Goal: Task Accomplishment & Management: Contribute content

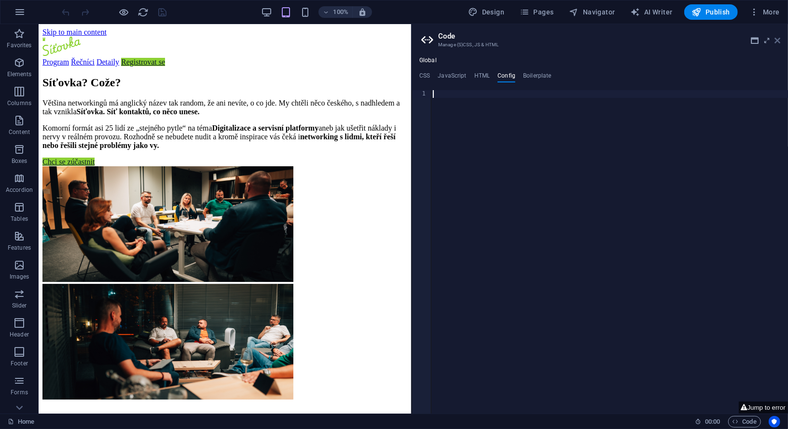
click at [778, 41] on icon at bounding box center [777, 41] width 6 height 8
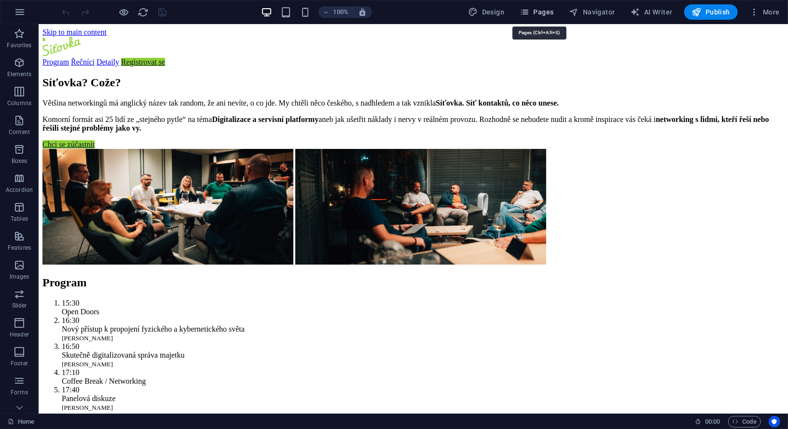
click at [544, 12] on span "Pages" at bounding box center [537, 12] width 34 height 10
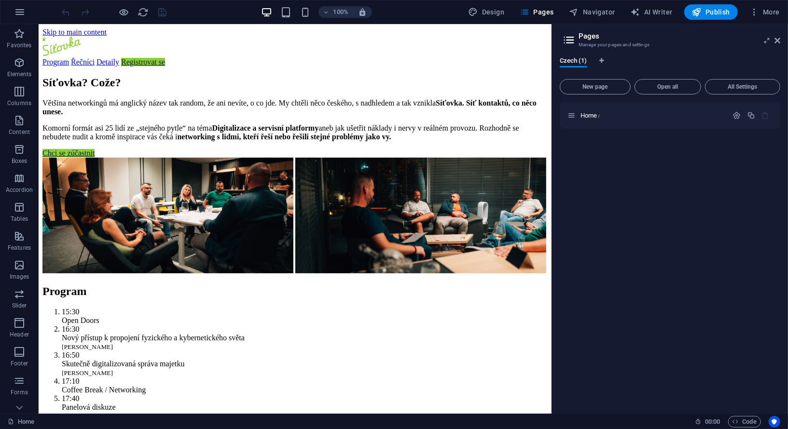
click at [617, 163] on div "Home /" at bounding box center [670, 254] width 220 height 304
click at [606, 90] on button "New page" at bounding box center [595, 86] width 71 height 15
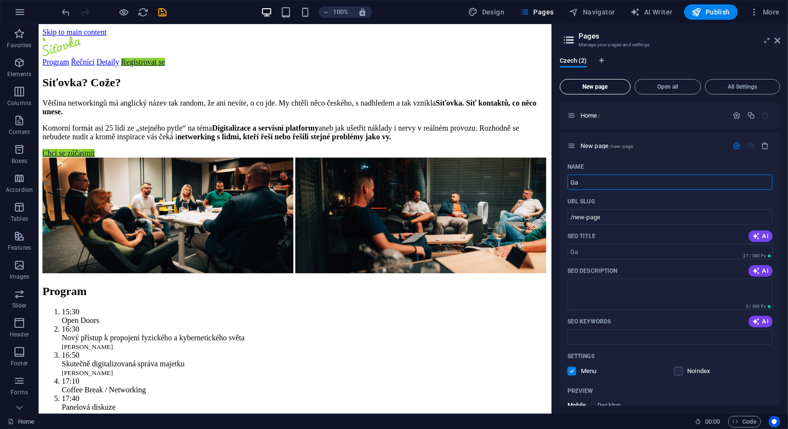
type input "Ga"
type input "/ga"
type input "Galerie"
type input "/galerie"
type input "Galer"
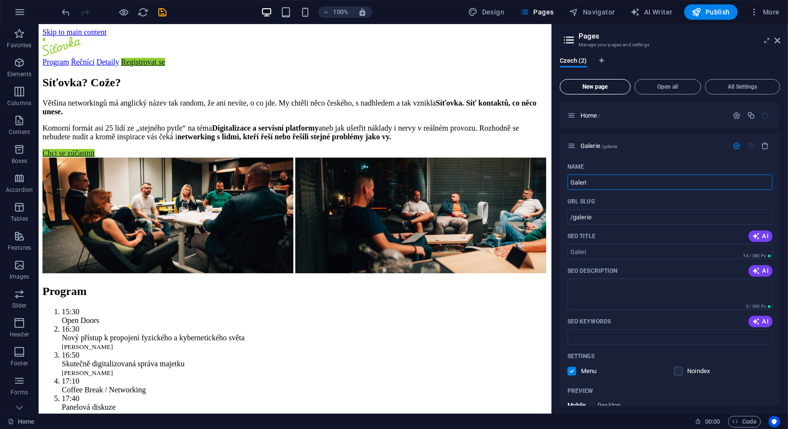
type input "/galeri"
type input "G"
type input "/"
type input "minulé eventy"
type input "/minule-eventy"
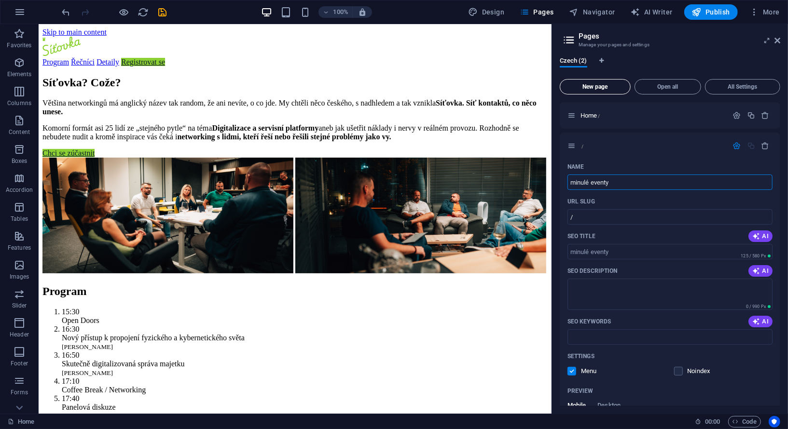
type input "minulé eventy"
click at [682, 166] on div "Name" at bounding box center [669, 166] width 205 height 15
click at [733, 145] on icon "button" at bounding box center [737, 146] width 8 height 8
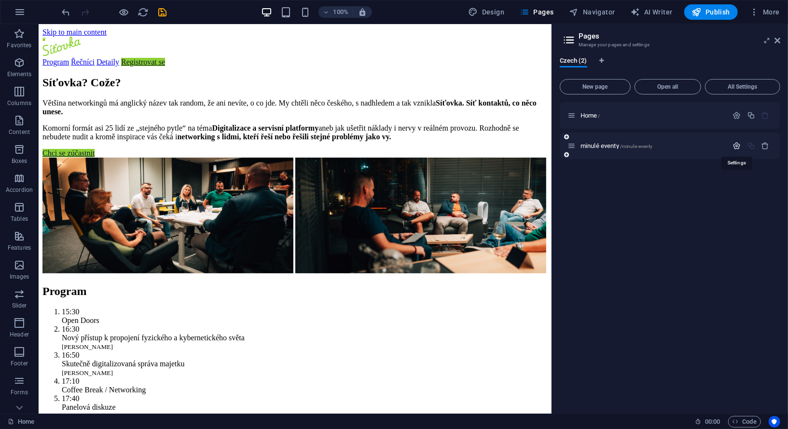
click at [733, 145] on icon "button" at bounding box center [737, 146] width 8 height 8
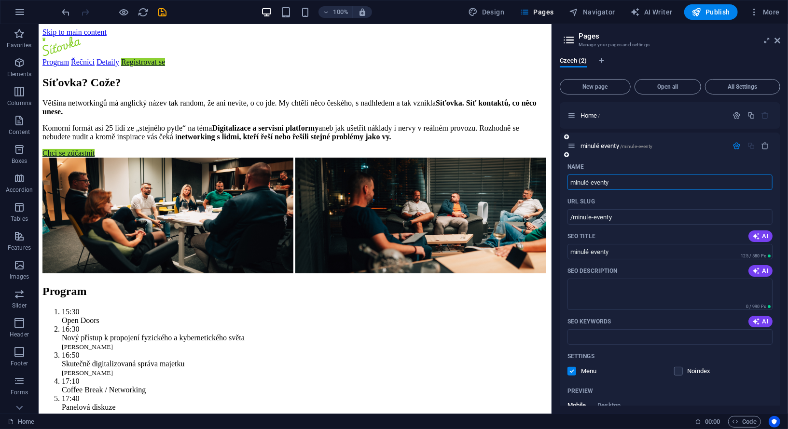
click at [650, 149] on div "minulé eventy /minule-eventy" at bounding box center [647, 145] width 161 height 11
click at [641, 144] on span "/minule-eventy" at bounding box center [636, 146] width 33 height 5
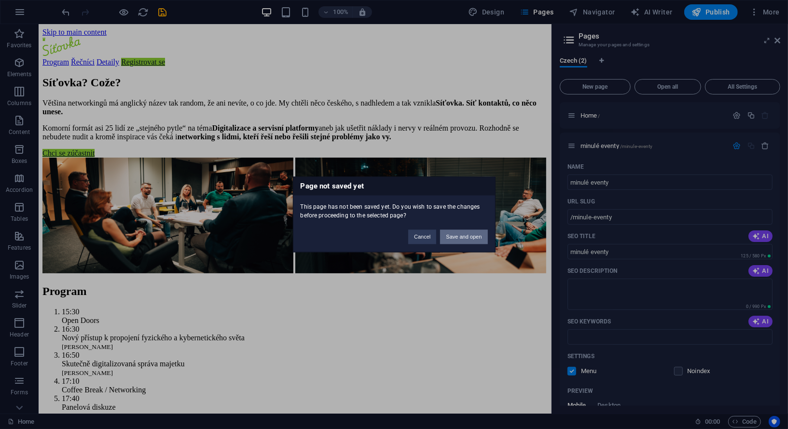
click at [473, 240] on button "Save and open" at bounding box center [463, 237] width 47 height 14
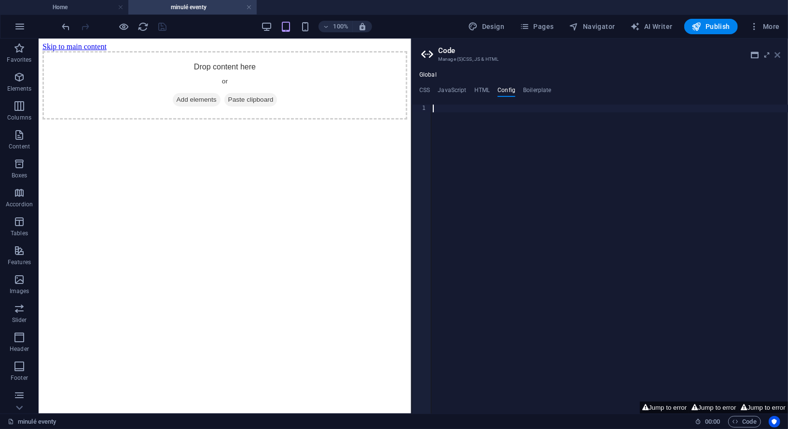
click at [779, 56] on icon at bounding box center [777, 55] width 6 height 8
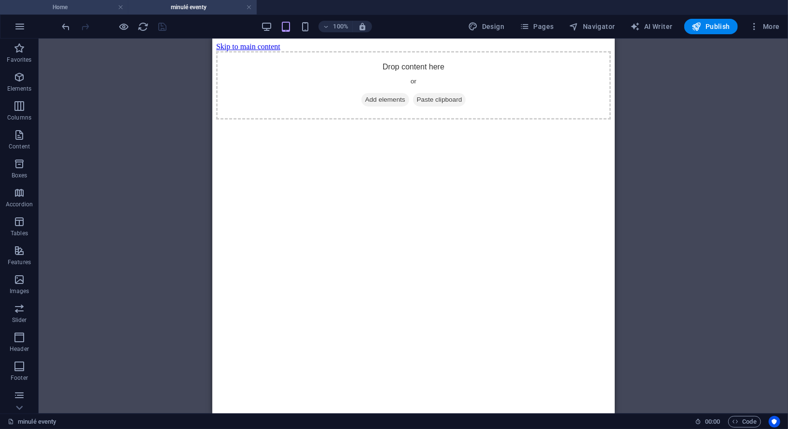
click at [88, 9] on h4 "Home" at bounding box center [64, 7] width 128 height 11
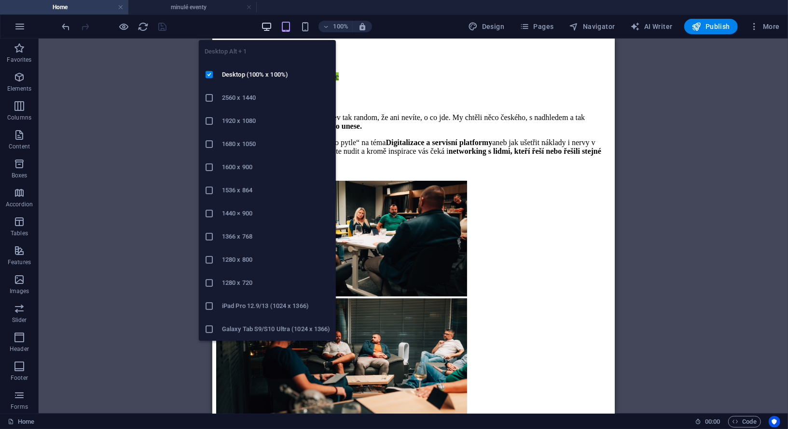
click at [270, 27] on icon "button" at bounding box center [266, 26] width 11 height 11
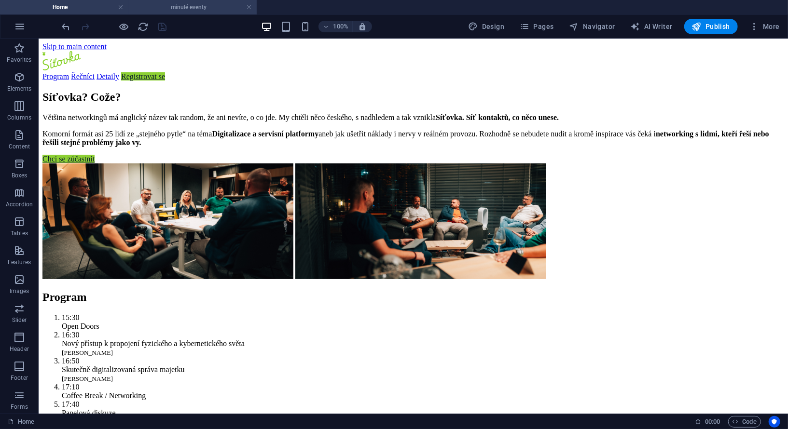
click at [184, 14] on li "minulé eventy" at bounding box center [192, 7] width 128 height 14
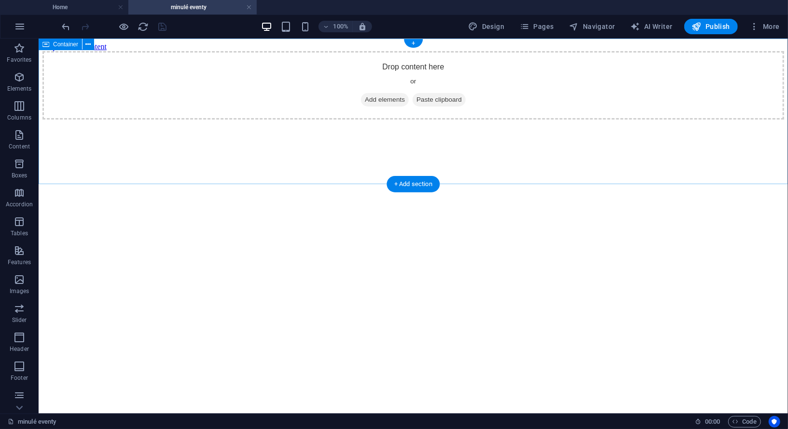
click at [348, 56] on div "Drop content here or Add elements Paste clipboard" at bounding box center [412, 85] width 741 height 69
click at [132, 119] on div "Drop content here or Add elements Paste clipboard" at bounding box center [412, 85] width 741 height 69
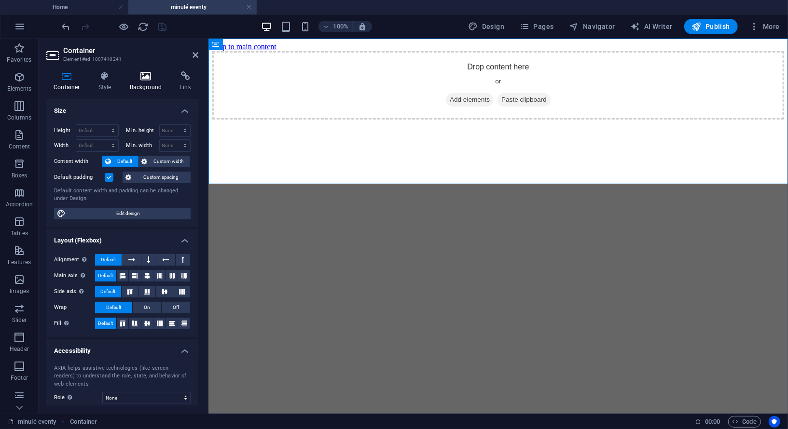
click at [139, 87] on h4 "Background" at bounding box center [148, 81] width 51 height 20
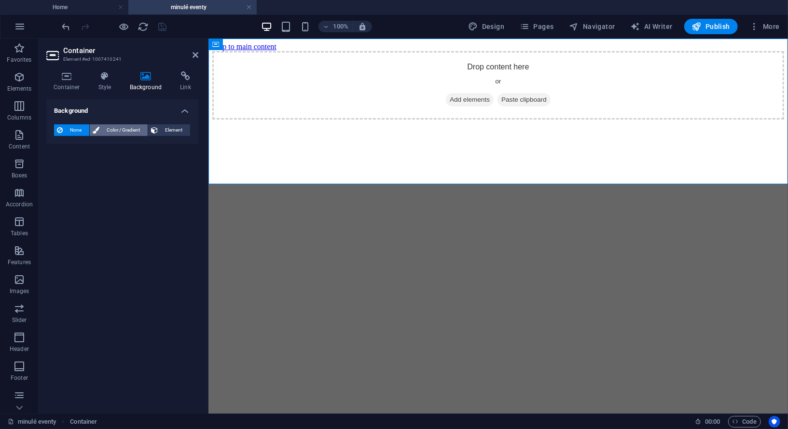
click at [110, 126] on span "Color / Gradient" at bounding box center [123, 130] width 42 height 12
click at [62, 172] on span at bounding box center [60, 169] width 11 height 11
type input "#ffffff"
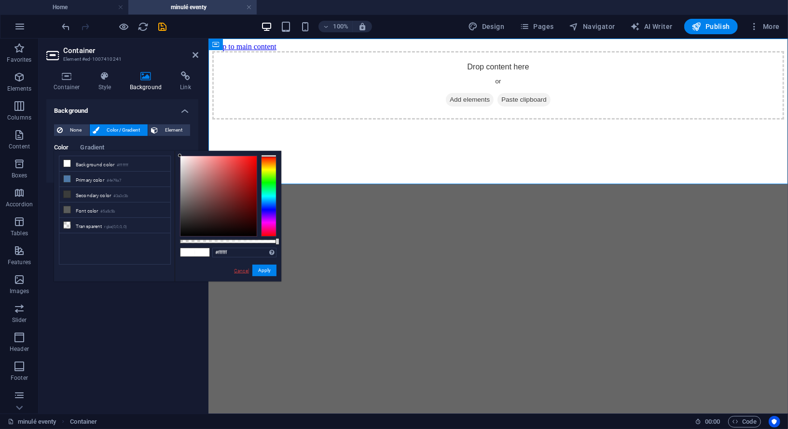
click at [241, 267] on link "Cancel" at bounding box center [241, 270] width 17 height 7
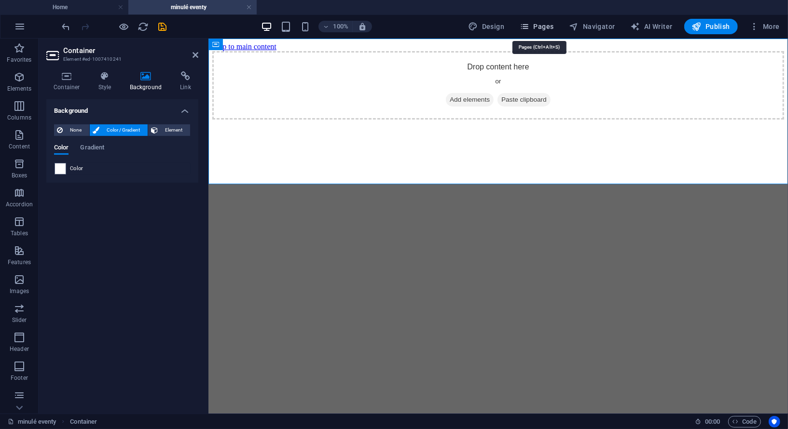
click at [545, 27] on span "Pages" at bounding box center [537, 27] width 34 height 10
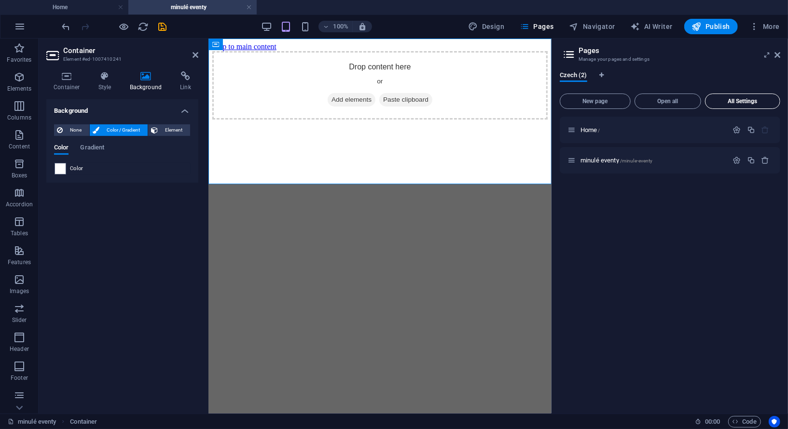
click at [728, 98] on span "All Settings" at bounding box center [742, 101] width 67 height 6
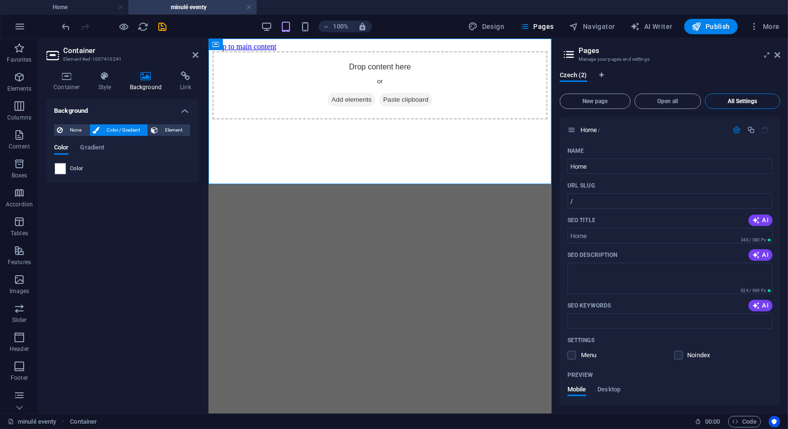
scroll to position [337, 0]
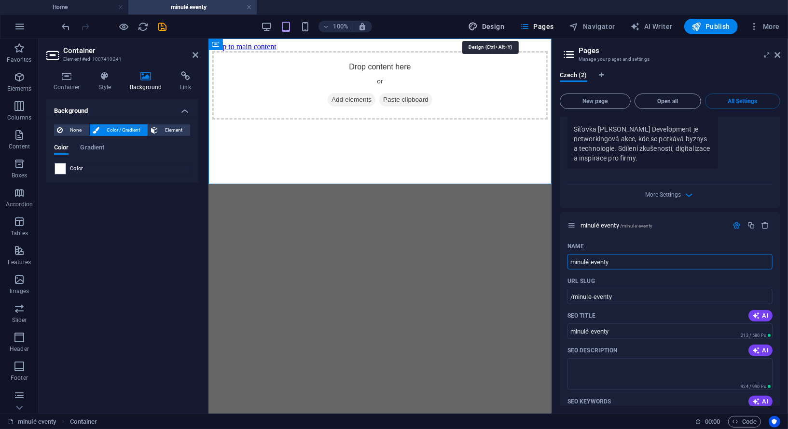
click at [493, 24] on span "Design" at bounding box center [486, 27] width 36 height 10
select select "px"
select select "400"
select select "px"
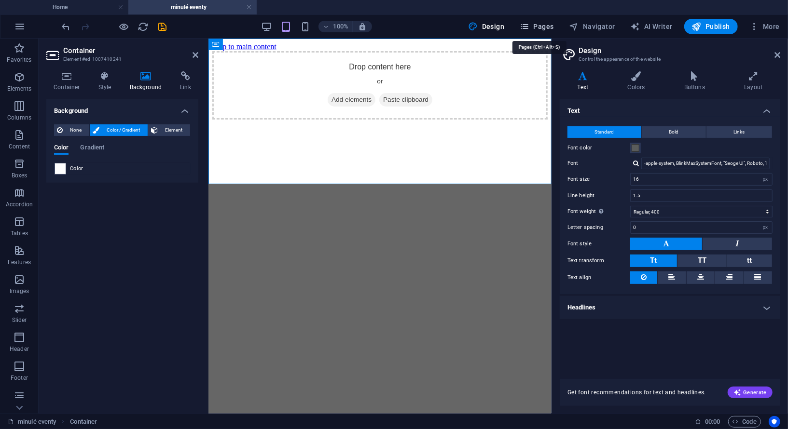
click at [549, 27] on span "Pages" at bounding box center [537, 27] width 34 height 10
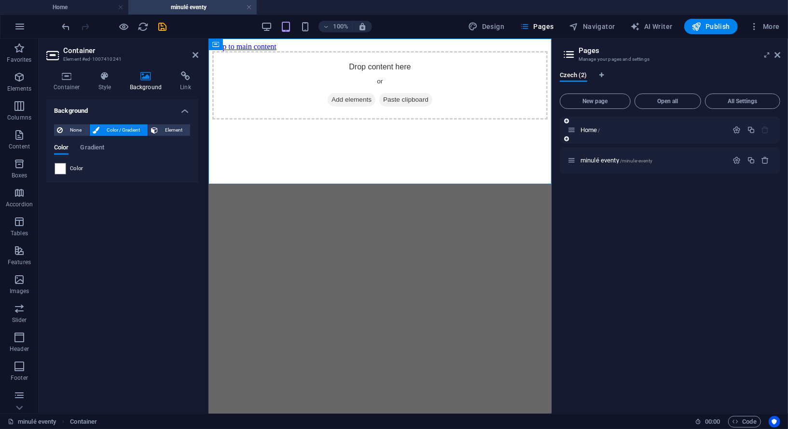
click at [590, 126] on div "Home /" at bounding box center [647, 129] width 161 height 11
click at [588, 132] on span "Home /" at bounding box center [590, 129] width 20 height 7
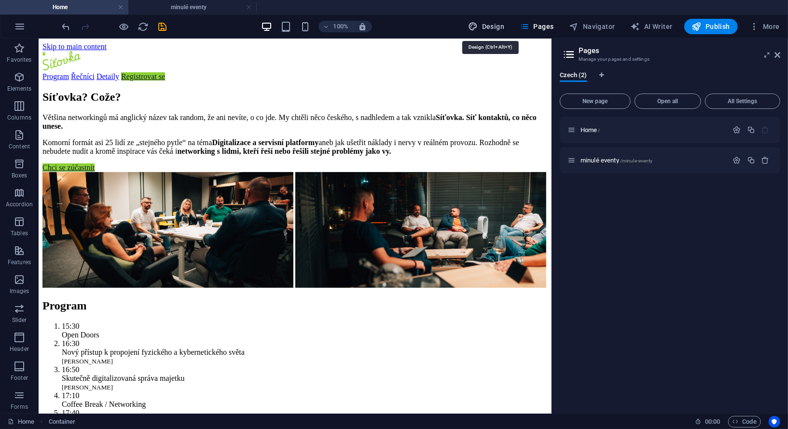
click at [498, 24] on span "Design" at bounding box center [486, 27] width 36 height 10
select select "px"
select select "400"
select select "px"
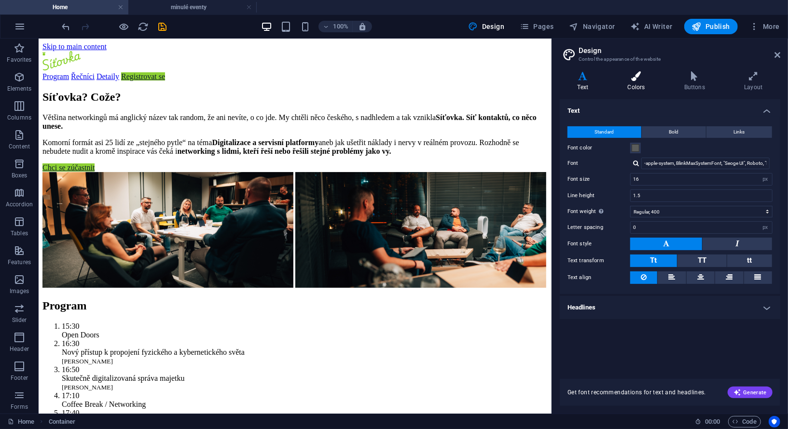
click at [638, 77] on icon at bounding box center [636, 76] width 53 height 10
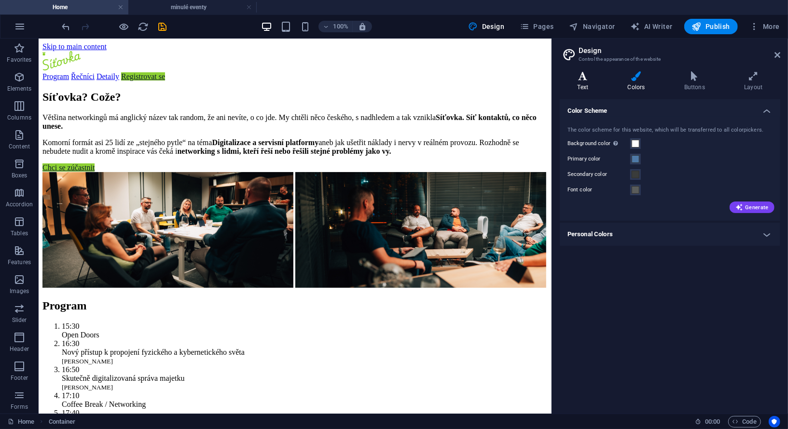
click at [587, 80] on icon at bounding box center [583, 76] width 46 height 10
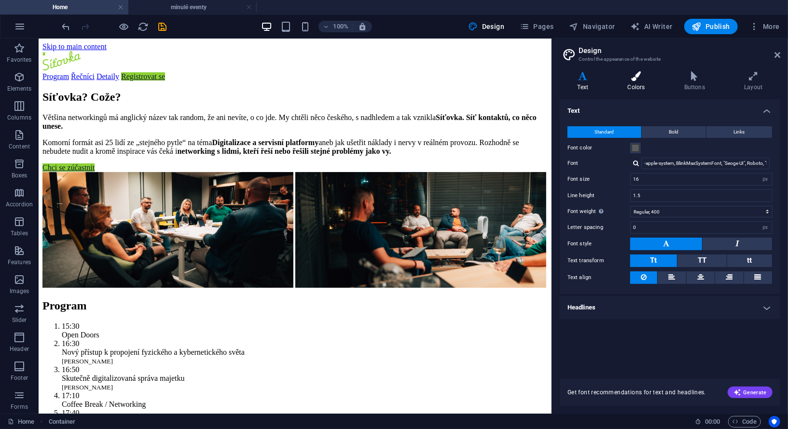
click at [640, 90] on h4 "Colors" at bounding box center [638, 81] width 56 height 20
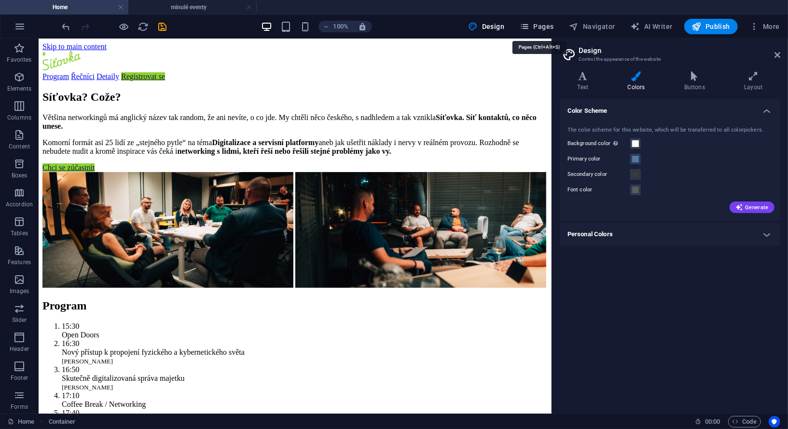
click at [543, 25] on span "Pages" at bounding box center [537, 27] width 34 height 10
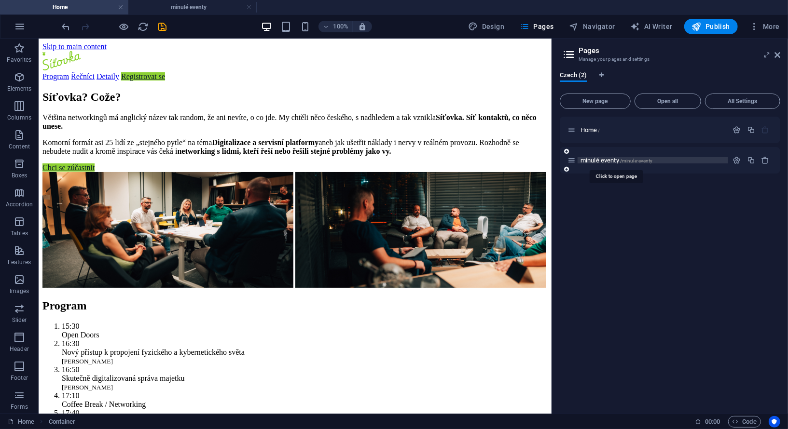
click at [593, 160] on span "minulé eventy /minule-eventy" at bounding box center [616, 160] width 72 height 7
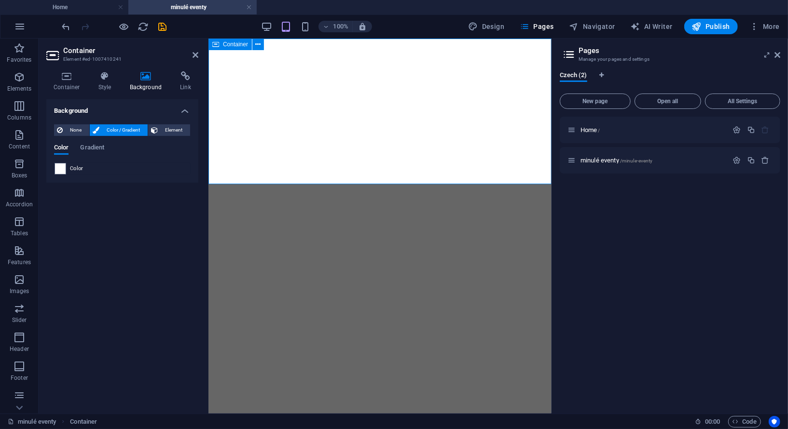
click at [468, 51] on div "Drop content here or Add elements Paste clipboard" at bounding box center [379, 85] width 335 height 69
click at [63, 171] on span at bounding box center [60, 169] width 11 height 11
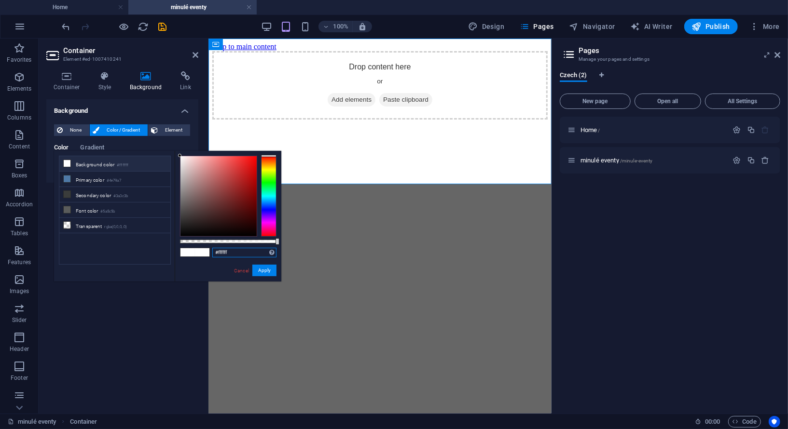
click at [230, 256] on input "#ffffff" at bounding box center [244, 253] width 64 height 10
paste input "061F35"
type input "#061f35"
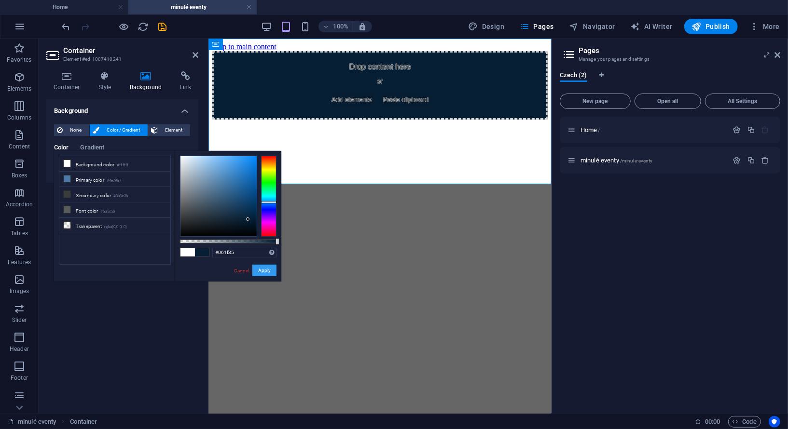
click at [272, 269] on button "Apply" at bounding box center [264, 271] width 24 height 12
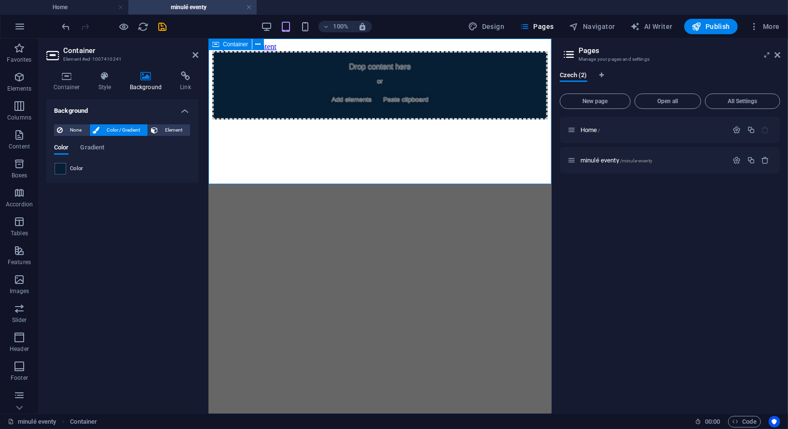
click at [349, 106] on span "Add elements" at bounding box center [351, 100] width 48 height 14
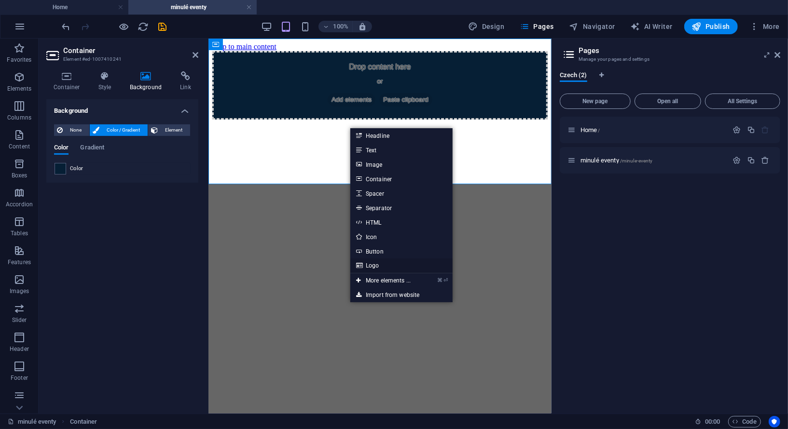
click at [384, 266] on link "Logo" at bounding box center [401, 266] width 102 height 14
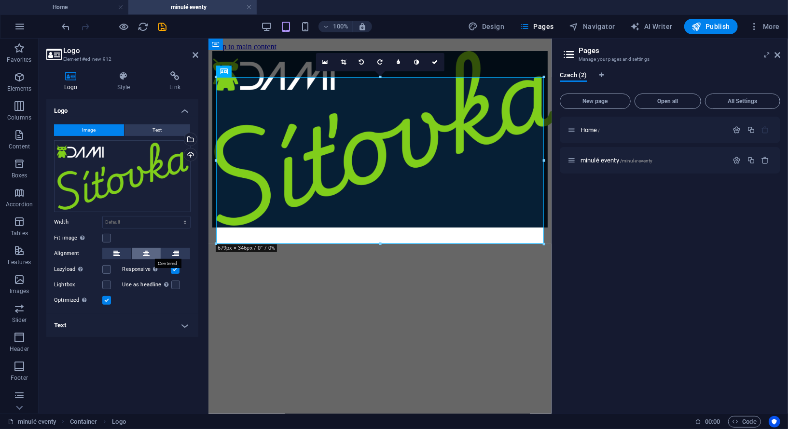
click at [146, 253] on icon at bounding box center [146, 254] width 7 height 12
click at [777, 55] on icon at bounding box center [777, 55] width 6 height 8
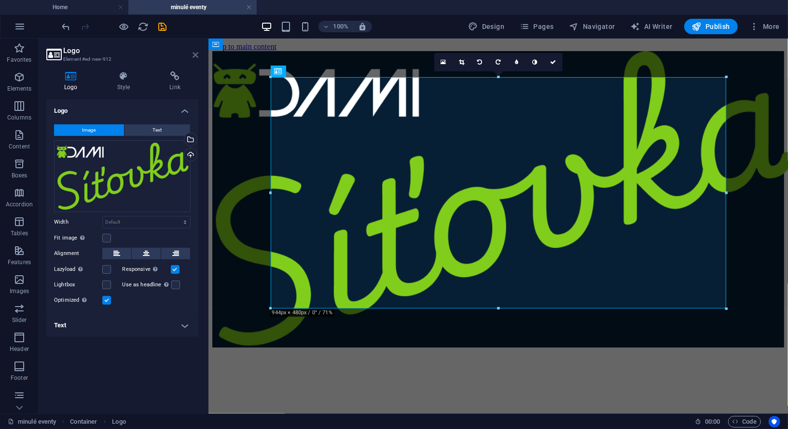
click at [194, 56] on icon at bounding box center [195, 55] width 6 height 8
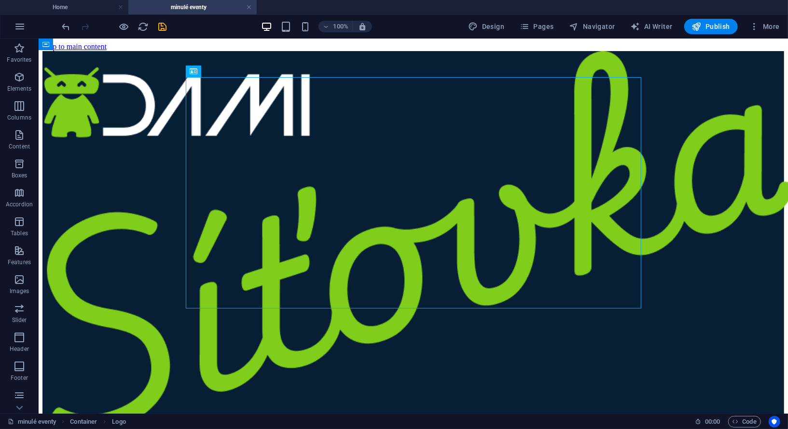
click at [317, 371] on html "Skip to main content" at bounding box center [412, 237] width 749 height 399
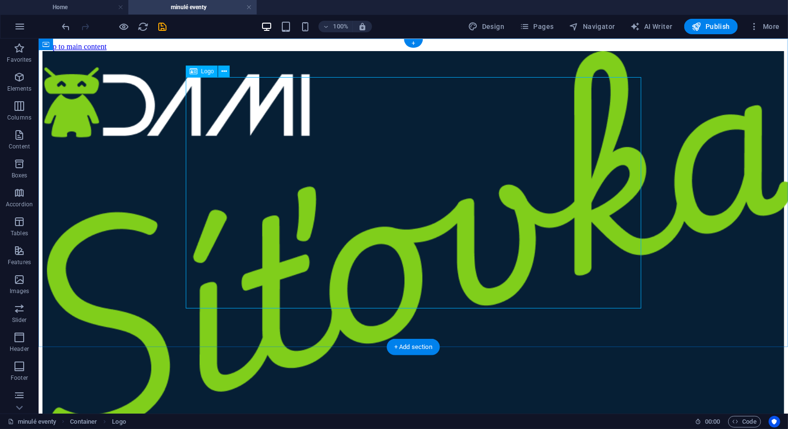
click at [406, 254] on div at bounding box center [412, 242] width 741 height 383
click at [450, 178] on div at bounding box center [412, 242] width 741 height 383
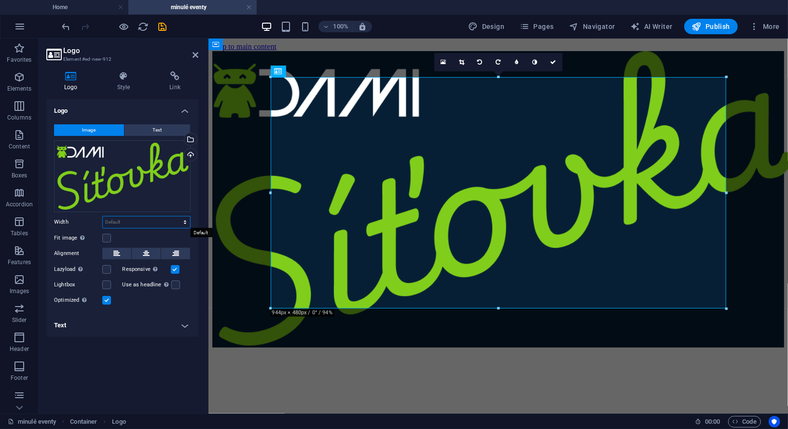
click at [180, 225] on select "Default auto px rem % em vh vw" at bounding box center [146, 223] width 87 height 12
select select "px"
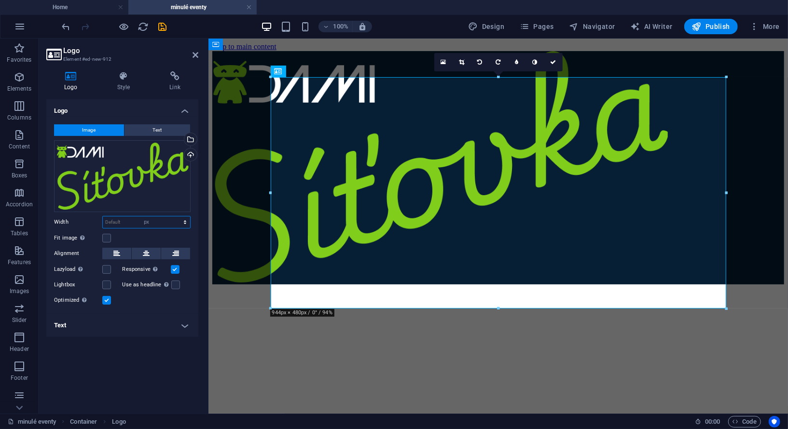
click at [177, 217] on select "Default auto px rem % em vh vw" at bounding box center [146, 223] width 87 height 12
type input "944"
click at [109, 240] on label at bounding box center [106, 238] width 9 height 9
click at [0, 0] on input "Fit image Automatically fit image to a fixed width and height" at bounding box center [0, 0] width 0 height 0
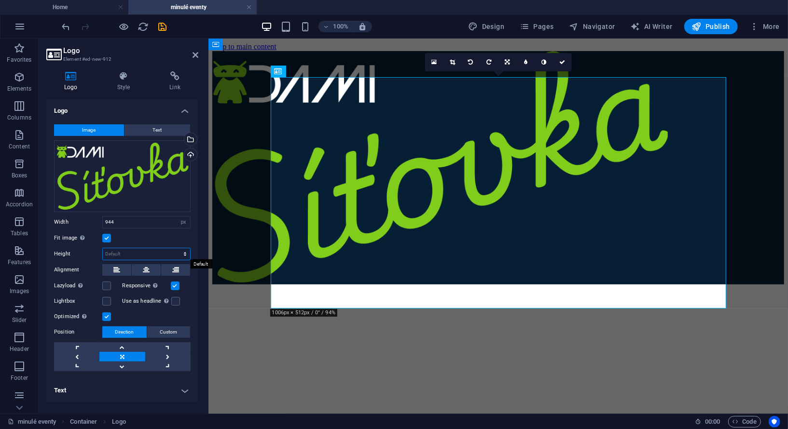
click at [123, 257] on select "Default auto px" at bounding box center [146, 254] width 87 height 12
select select "px"
click at [177, 248] on select "Default auto px" at bounding box center [146, 254] width 87 height 12
type input "200"
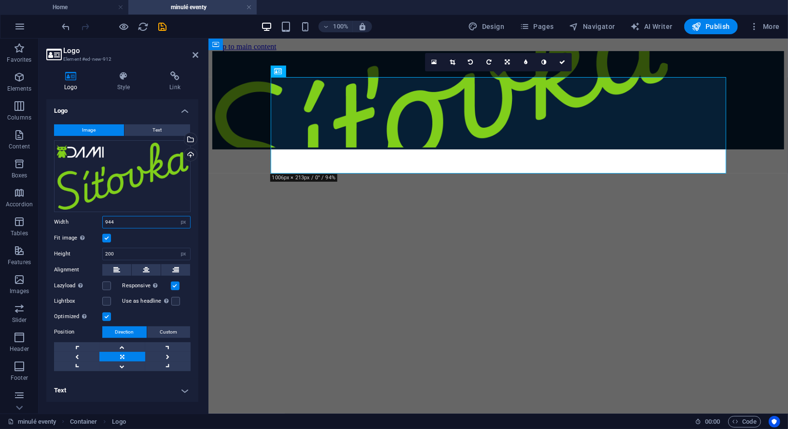
click at [120, 225] on input "944" at bounding box center [146, 223] width 87 height 12
click at [184, 226] on select "Default auto px rem % em vh vw" at bounding box center [184, 223] width 14 height 12
select select "auto"
click at [177, 217] on select "Default auto px rem % em vh vw" at bounding box center [184, 223] width 14 height 12
select select "DISABLED_OPTION_VALUE"
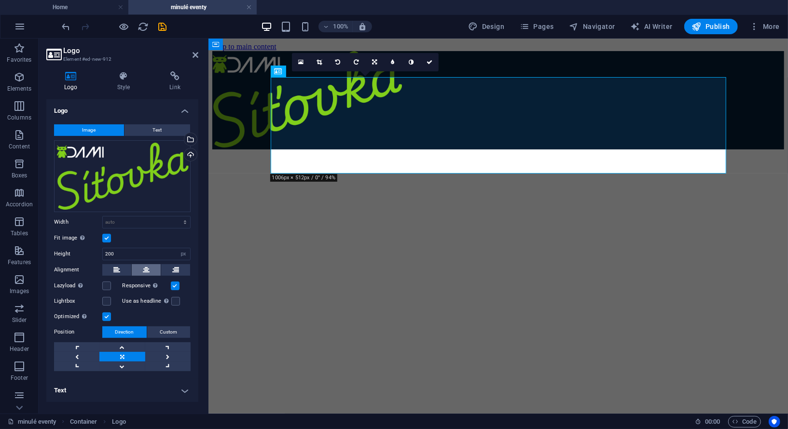
click at [151, 267] on button at bounding box center [146, 270] width 29 height 12
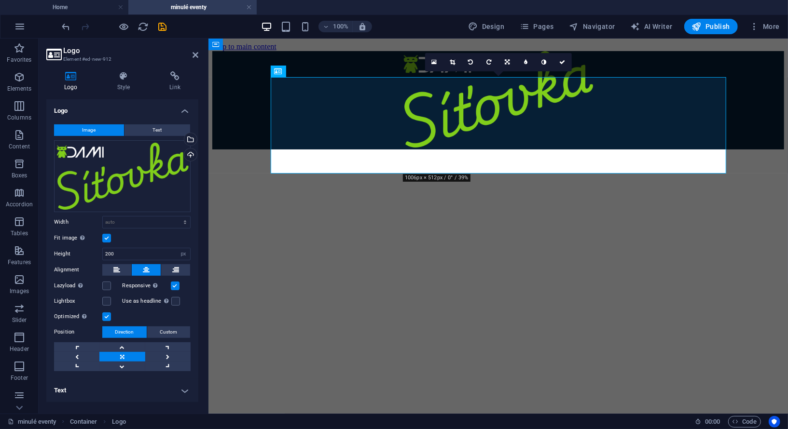
click at [367, 153] on html "Skip to main content" at bounding box center [497, 95] width 579 height 115
click at [361, 149] on div at bounding box center [498, 100] width 572 height 98
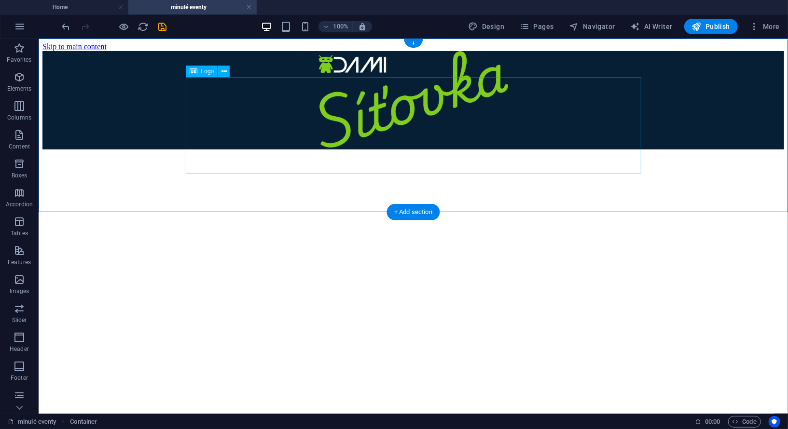
click at [391, 146] on div at bounding box center [412, 100] width 741 height 98
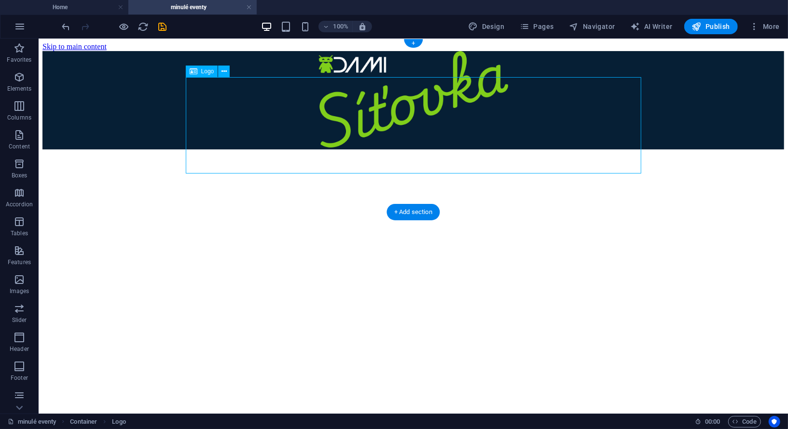
click at [391, 146] on div at bounding box center [412, 100] width 741 height 98
select select "px"
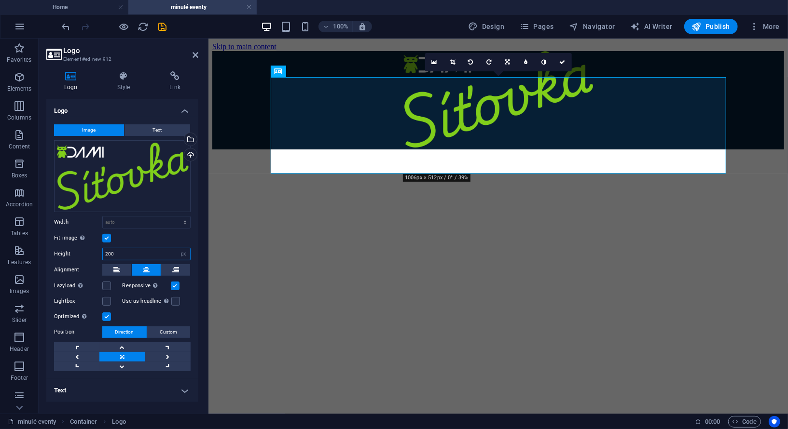
click at [121, 256] on input "200" at bounding box center [146, 254] width 87 height 12
type input "100"
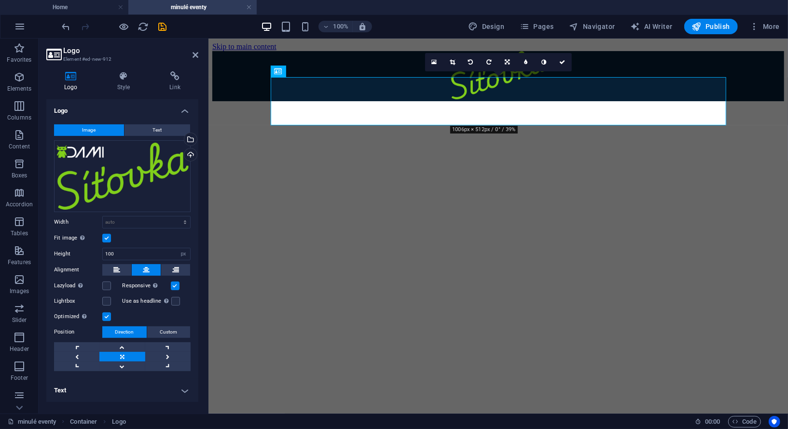
click at [396, 105] on html "Skip to main content" at bounding box center [497, 71] width 579 height 67
click at [398, 101] on div at bounding box center [498, 76] width 572 height 50
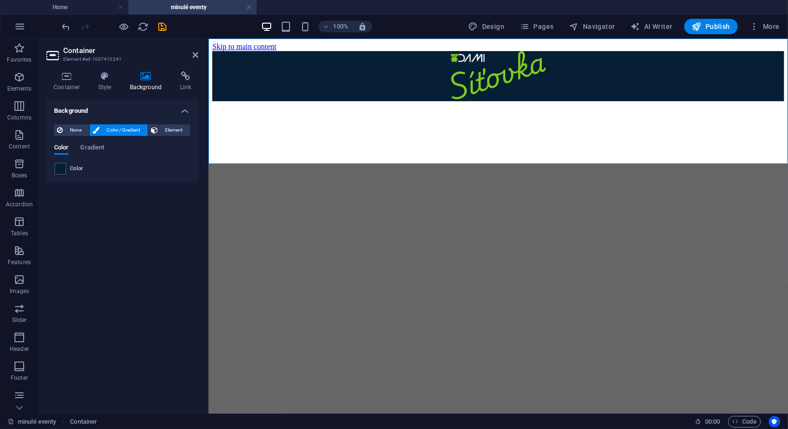
click at [398, 101] on div at bounding box center [498, 76] width 572 height 50
click at [110, 83] on h4 "Style" at bounding box center [106, 81] width 31 height 20
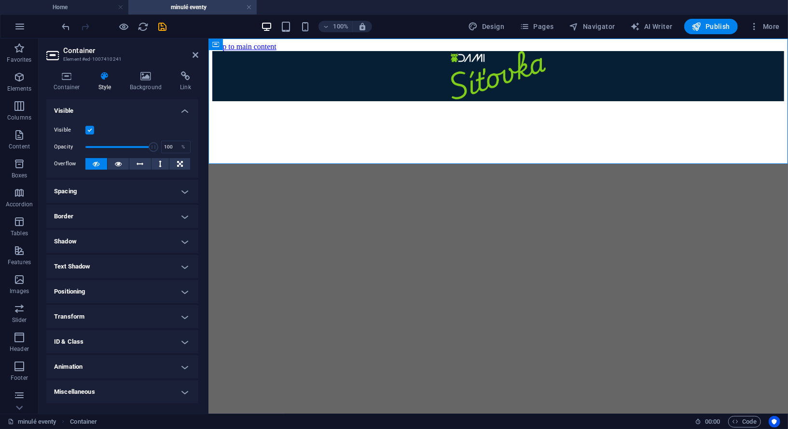
click at [144, 191] on h4 "Spacing" at bounding box center [122, 191] width 152 height 23
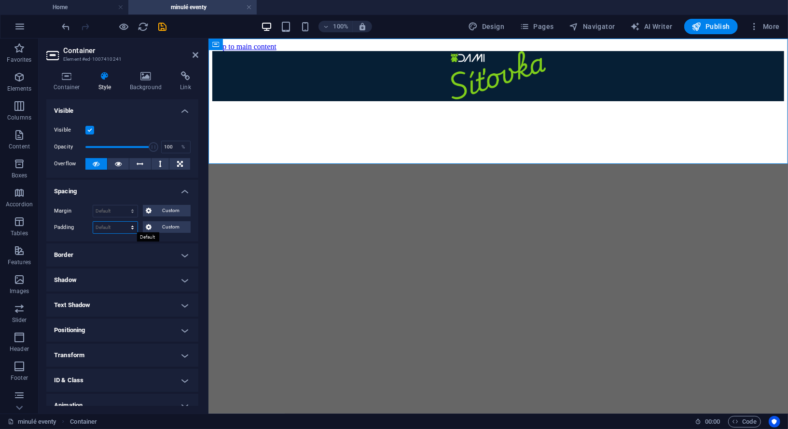
click at [129, 226] on select "Default px rem % vh vw Custom" at bounding box center [115, 228] width 44 height 12
select select "px"
click at [124, 222] on select "Default px rem % vh vw Custom" at bounding box center [115, 228] width 44 height 12
type input "0"
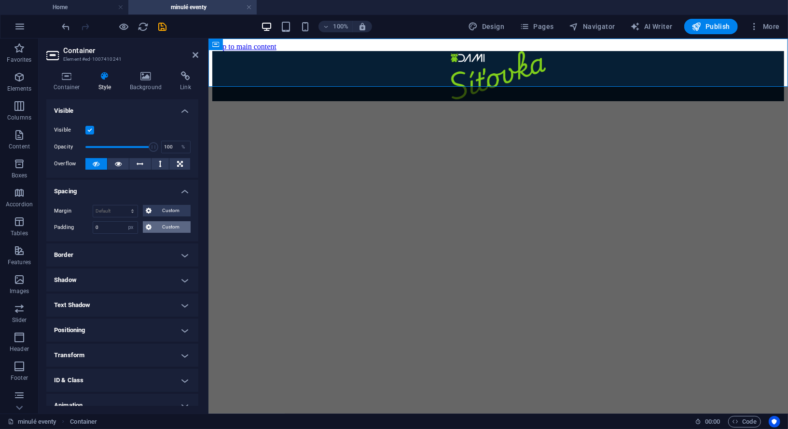
click at [158, 225] on span "Custom" at bounding box center [170, 227] width 33 height 12
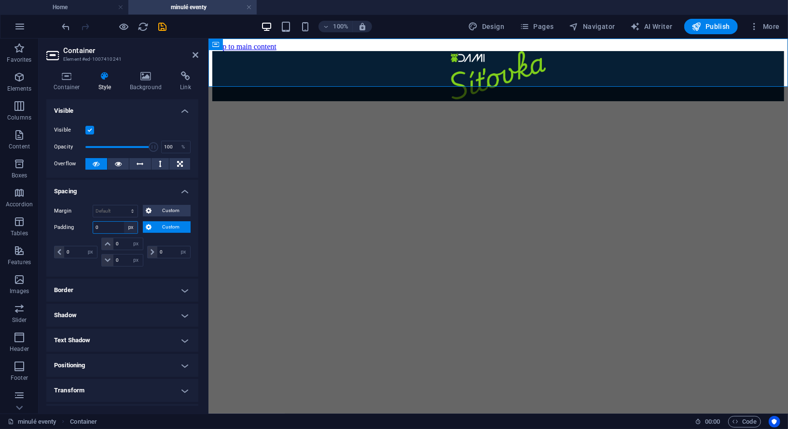
click at [132, 230] on select "Default px rem % vh vw Custom" at bounding box center [131, 228] width 14 height 12
select select "rem"
click at [124, 222] on select "Default px rem % vh vw Custom" at bounding box center [131, 228] width 14 height 12
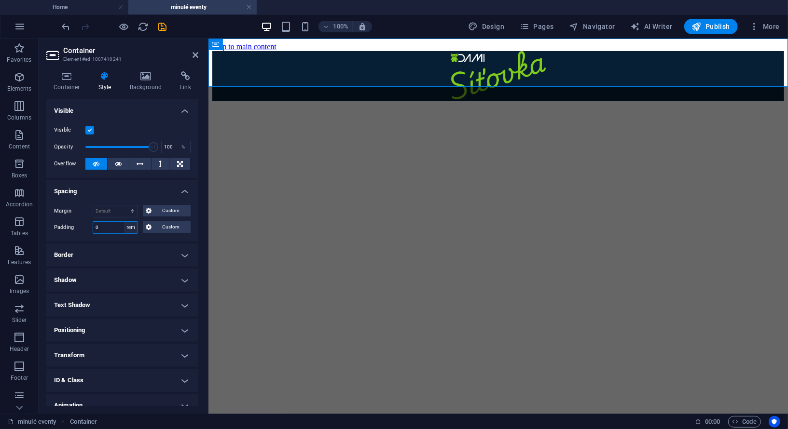
click at [132, 230] on select "Default px rem % vh vw Custom" at bounding box center [131, 228] width 14 height 12
click at [178, 224] on span "Custom" at bounding box center [170, 227] width 33 height 12
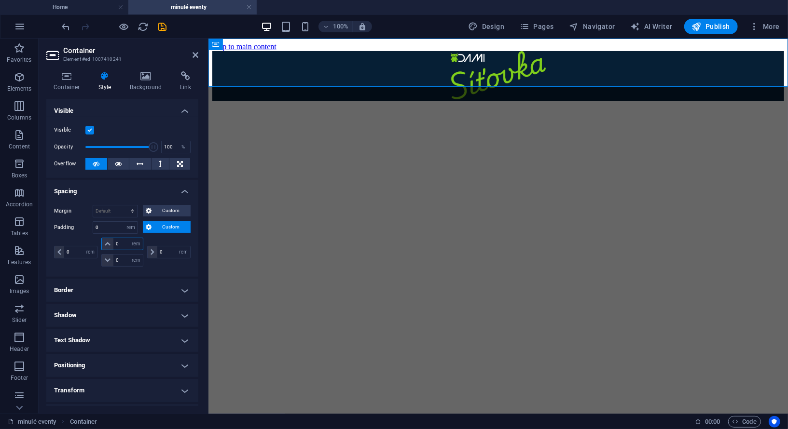
click at [120, 243] on input "0" at bounding box center [127, 244] width 29 height 12
type input "1"
select select "DISABLED_OPTION_VALUE"
type input "1"
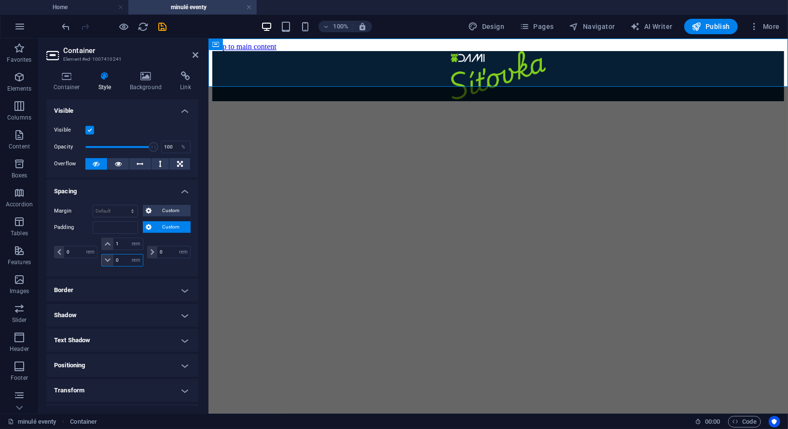
click at [121, 263] on input "0" at bounding box center [127, 261] width 29 height 12
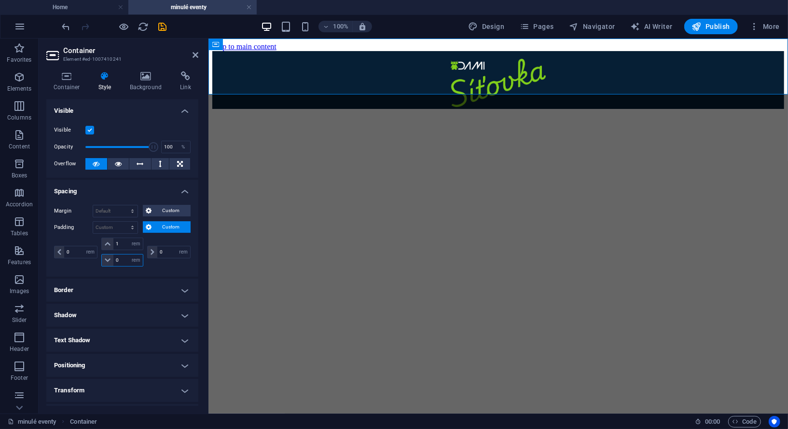
click at [121, 263] on input "0" at bounding box center [127, 261] width 29 height 12
type input "1"
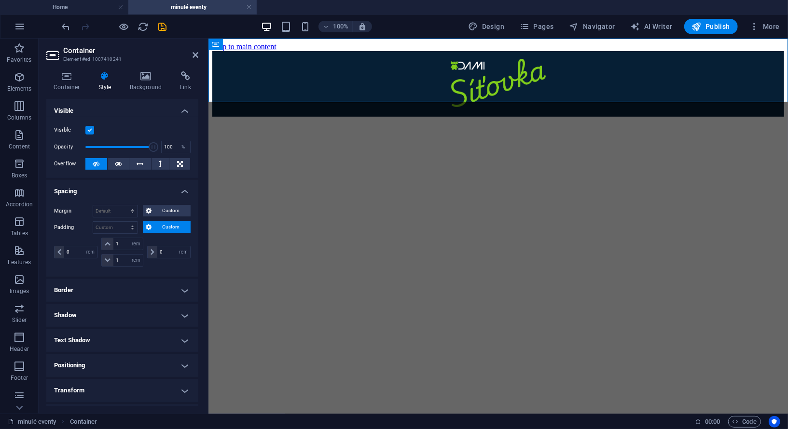
click at [333, 120] on html "Skip to main content" at bounding box center [497, 79] width 579 height 82
click at [197, 55] on icon at bounding box center [195, 55] width 6 height 8
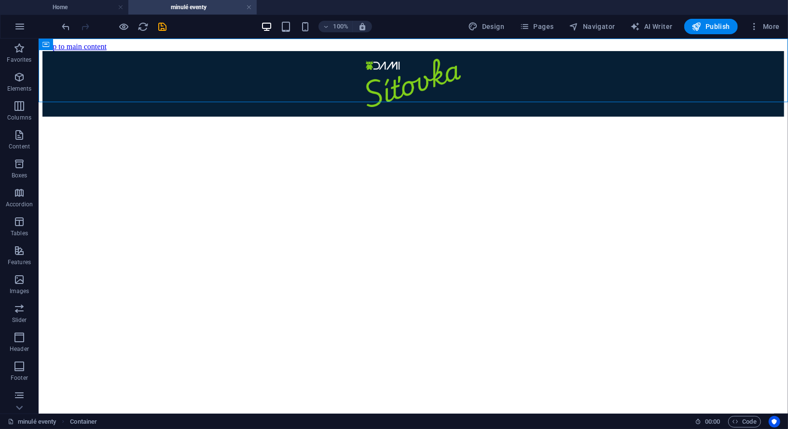
click at [292, 120] on html "Skip to main content" at bounding box center [412, 79] width 749 height 82
click at [411, 104] on div "+ Add section" at bounding box center [413, 102] width 54 height 16
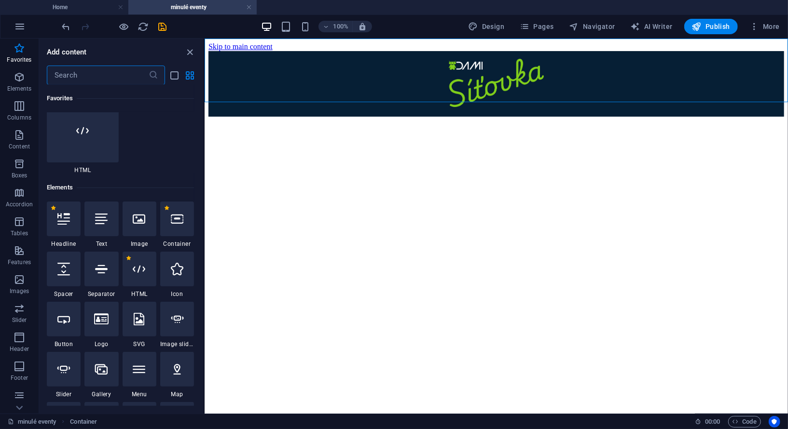
scroll to position [91, 0]
click at [176, 220] on icon at bounding box center [177, 220] width 13 height 13
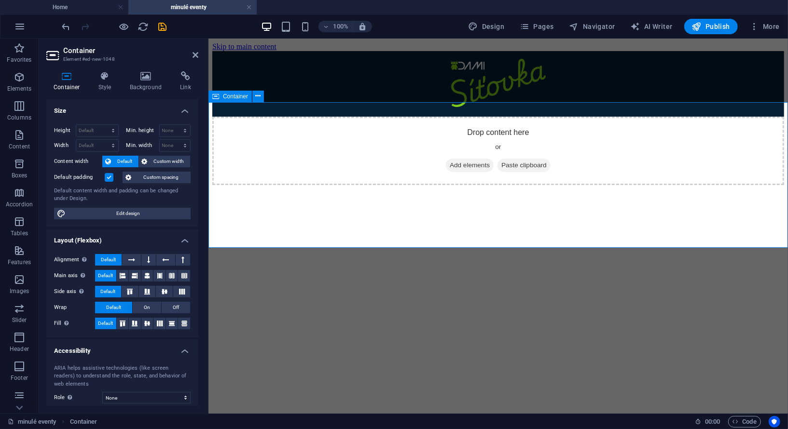
click at [454, 172] on span "Add elements" at bounding box center [469, 165] width 48 height 14
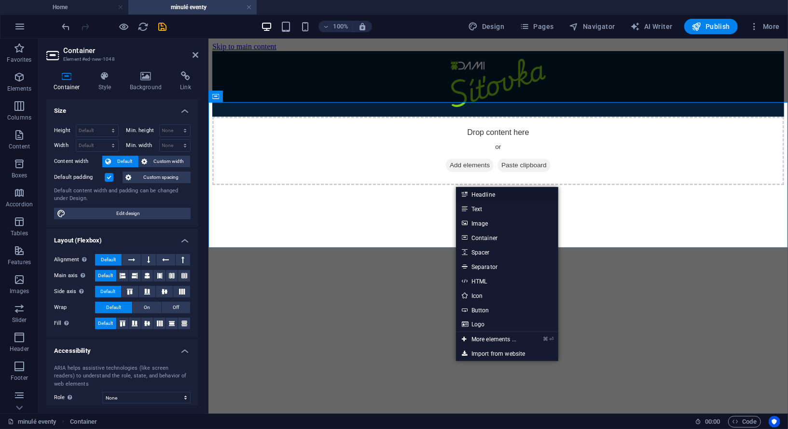
click at [486, 192] on link "Headline" at bounding box center [507, 194] width 102 height 14
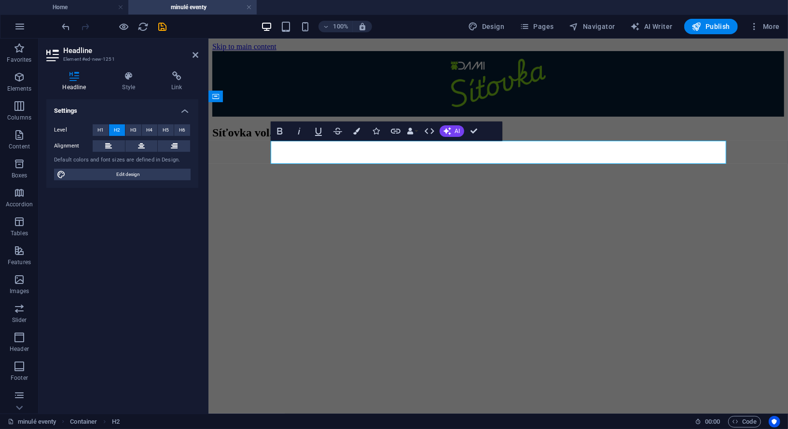
click at [476, 149] on html "Skip to main content Síťovka vol. 1 - Digitalizace" at bounding box center [497, 93] width 579 height 110
click at [504, 139] on h2 "Síťovka vol. 1 - Digitalizace" at bounding box center [498, 132] width 572 height 13
click at [493, 139] on div "Síťovka vol. 1 - Digitalizace" at bounding box center [498, 132] width 572 height 13
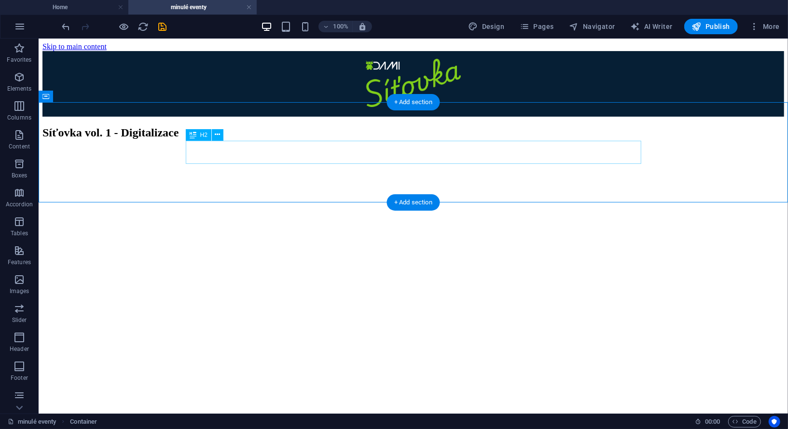
click at [412, 139] on div "Síťovka vol. 1 - Digitalizace" at bounding box center [412, 132] width 741 height 13
click at [410, 139] on div "Síťovka vol. 1 - Digitalizace" at bounding box center [412, 132] width 741 height 13
click at [216, 134] on icon at bounding box center [217, 135] width 5 height 10
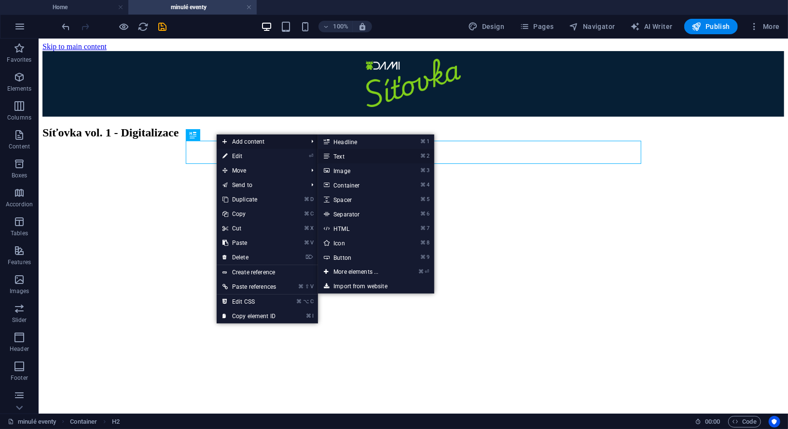
click at [347, 156] on link "⌘ 2 Text" at bounding box center [358, 156] width 80 height 14
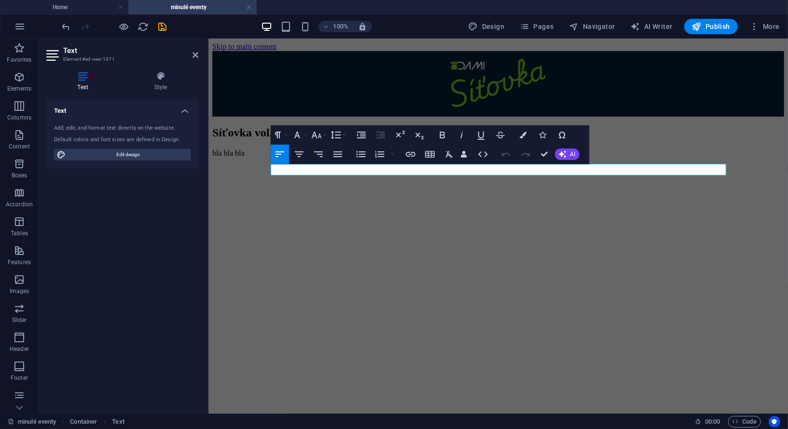
click at [365, 165] on html "Skip to main content Síťovka vol. 1 - Digitalizace bla bla bla" at bounding box center [497, 101] width 579 height 127
click at [249, 157] on div "Síťovka vol. 1 - Digitalizace bla bla bla" at bounding box center [498, 141] width 572 height 31
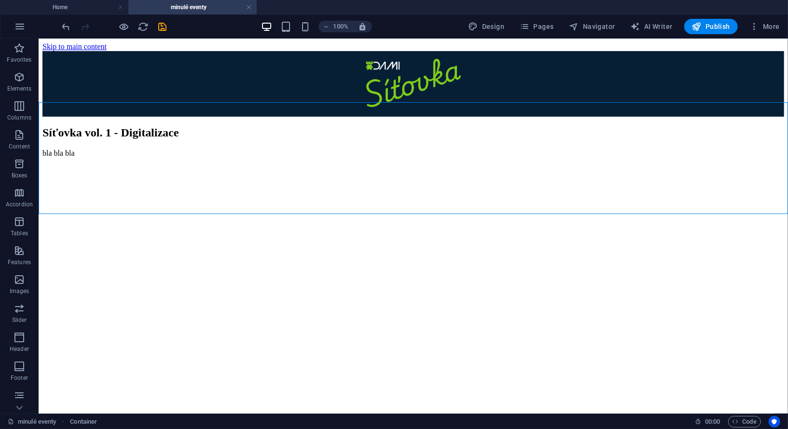
click at [75, 126] on div "Síťovka vol. 1 - Digitalizace bla bla bla" at bounding box center [412, 141] width 741 height 31
click at [118, 157] on div "Síťovka vol. 1 - Digitalizace bla bla bla" at bounding box center [412, 141] width 741 height 31
click at [117, 157] on div "Síťovka vol. 1 - Digitalizace bla bla bla" at bounding box center [412, 141] width 741 height 31
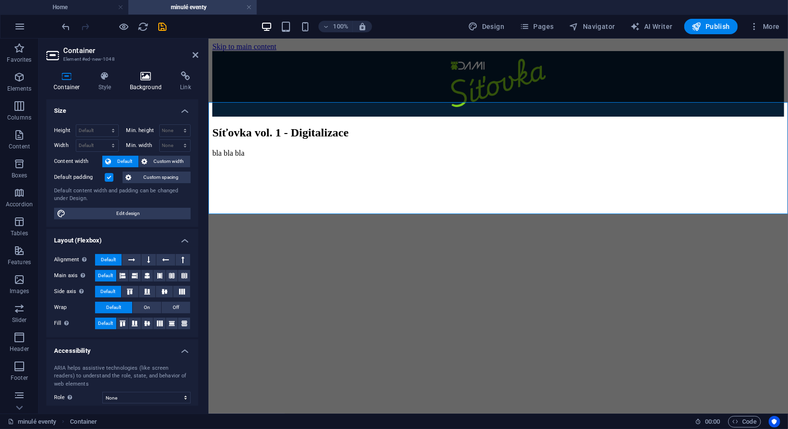
click at [149, 78] on icon at bounding box center [146, 76] width 47 height 10
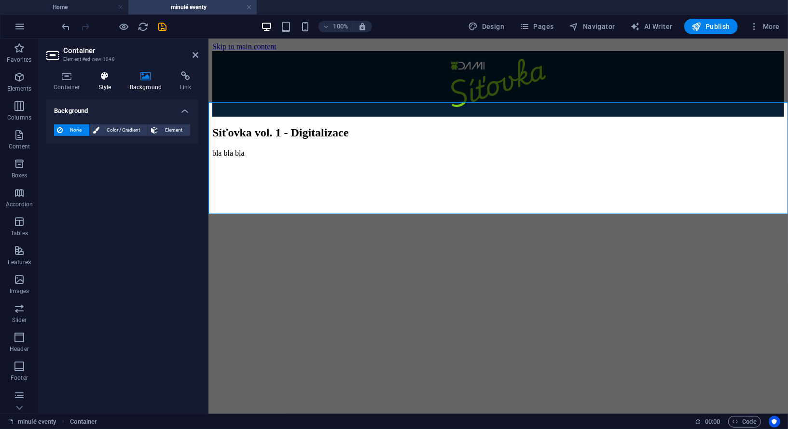
click at [105, 82] on h4 "Style" at bounding box center [106, 81] width 31 height 20
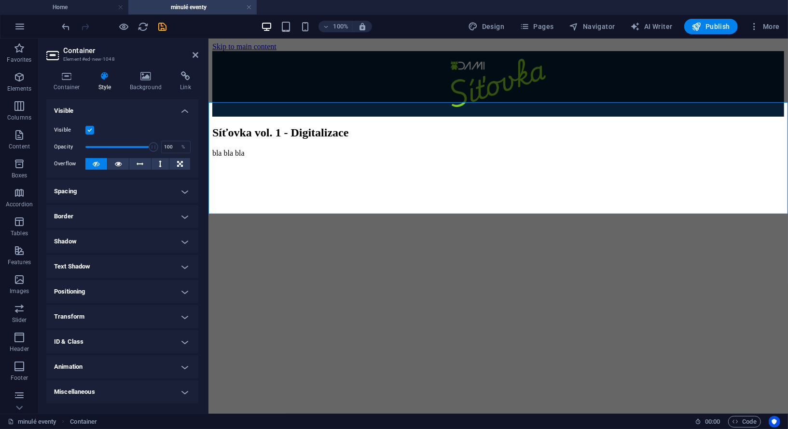
click at [157, 193] on h4 "Spacing" at bounding box center [122, 191] width 152 height 23
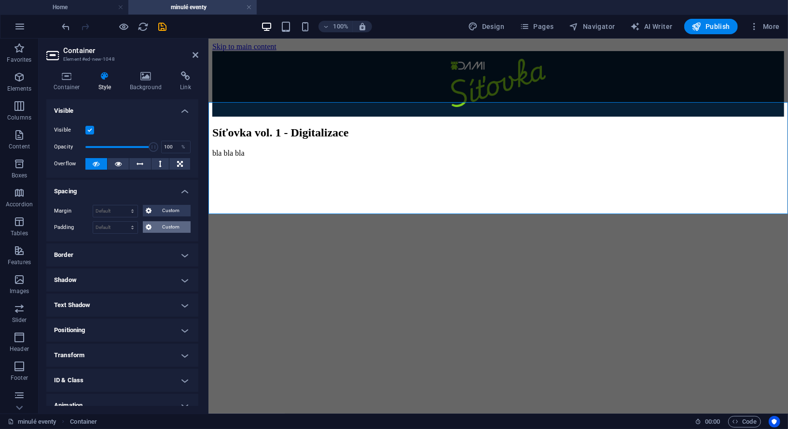
click at [160, 224] on span "Custom" at bounding box center [170, 227] width 33 height 12
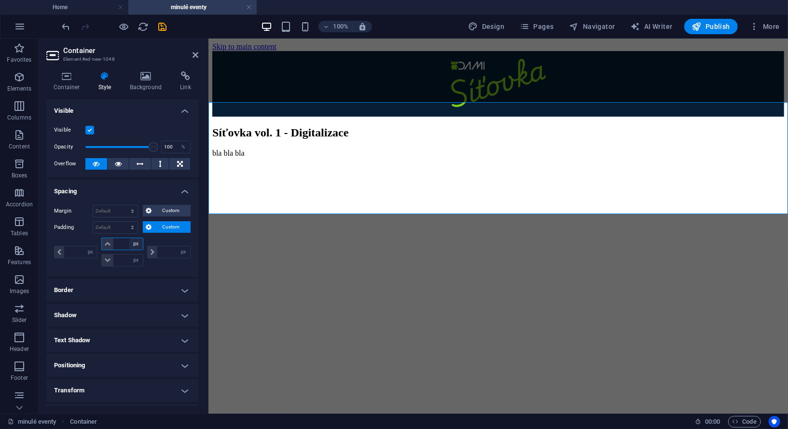
click at [133, 240] on select "px rem % vh vw" at bounding box center [136, 244] width 14 height 12
select select "rem"
click at [129, 238] on select "px rem % vh vw" at bounding box center [136, 244] width 14 height 12
type input "0"
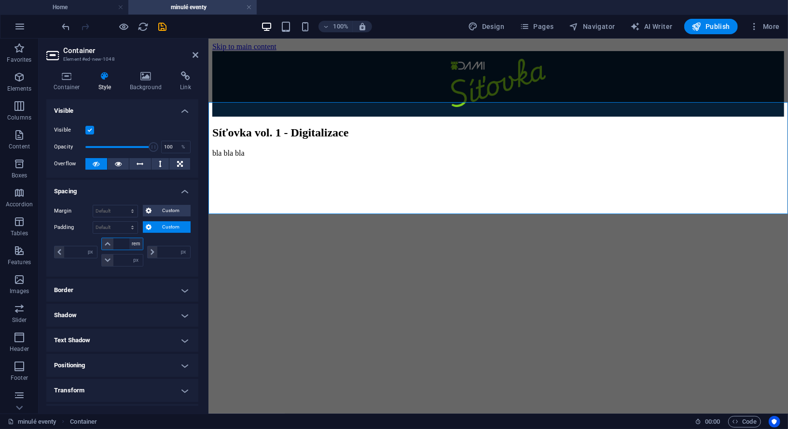
type input "0"
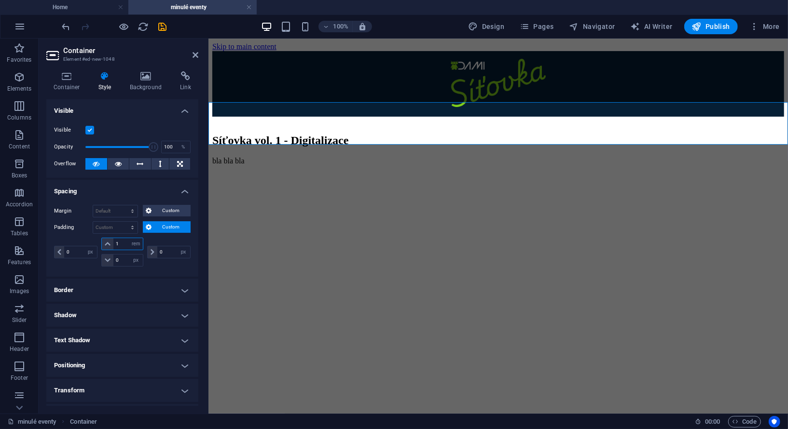
click at [124, 241] on input "1" at bounding box center [127, 244] width 29 height 12
type input "3"
click at [124, 255] on input "0" at bounding box center [127, 261] width 29 height 12
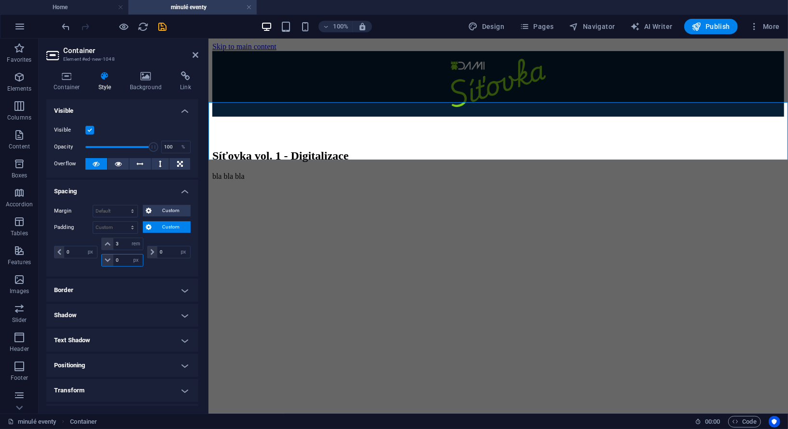
click at [124, 255] on input "0" at bounding box center [127, 261] width 29 height 12
type input "3"
click at [129, 279] on h4 "Border" at bounding box center [122, 290] width 152 height 23
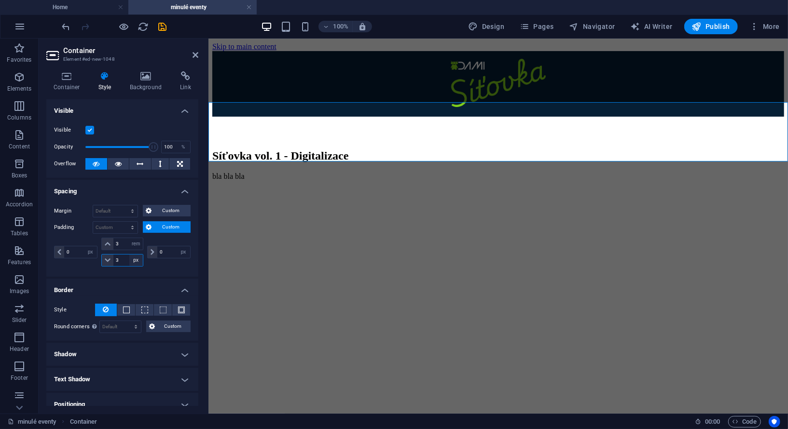
click at [132, 261] on select "px rem % vh vw" at bounding box center [136, 261] width 14 height 12
select select "rem"
click at [129, 255] on select "px rem % vh vw" at bounding box center [136, 261] width 14 height 12
click at [126, 259] on input "0.1875" at bounding box center [127, 261] width 29 height 12
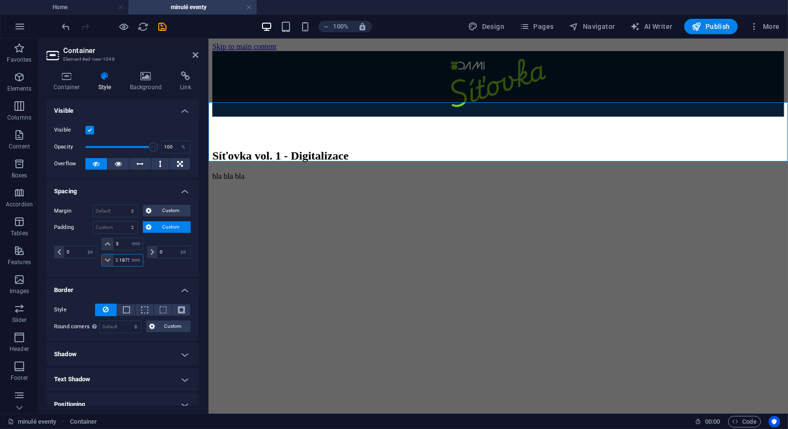
click at [126, 259] on input "0.1875" at bounding box center [127, 261] width 29 height 12
type input "3"
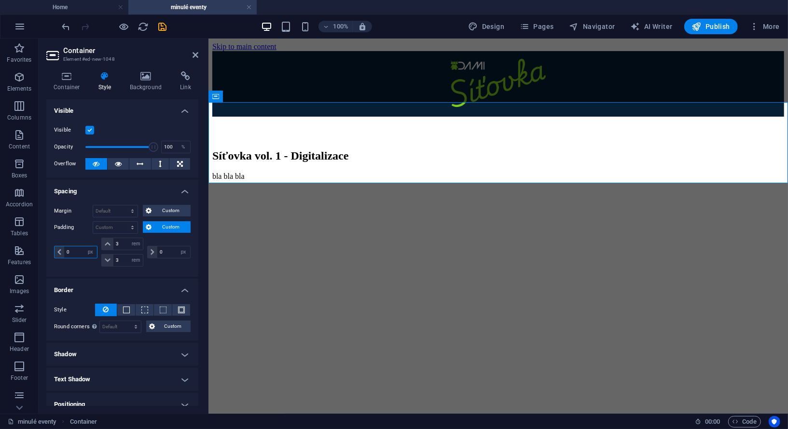
click at [72, 253] on input "0" at bounding box center [80, 253] width 33 height 12
type input "10"
click at [164, 247] on input "0" at bounding box center [173, 253] width 33 height 12
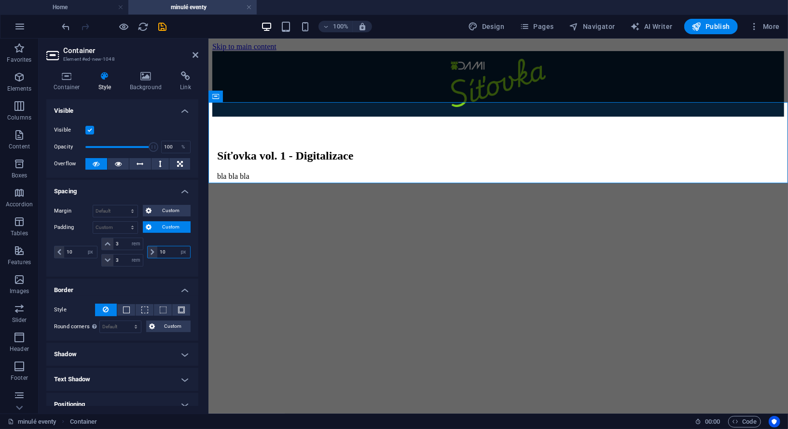
type input "10"
click at [354, 215] on html "Skip to main content Síťovka vol. 1 - Digitalizace bla bla bla" at bounding box center [497, 126] width 579 height 177
click at [310, 215] on html "Skip to main content Síťovka vol. 1 - Digitalizace bla bla bla" at bounding box center [497, 126] width 579 height 177
click at [350, 116] on div "Síťovka vol. 1 - Digitalizace bla bla bla" at bounding box center [498, 163] width 572 height 95
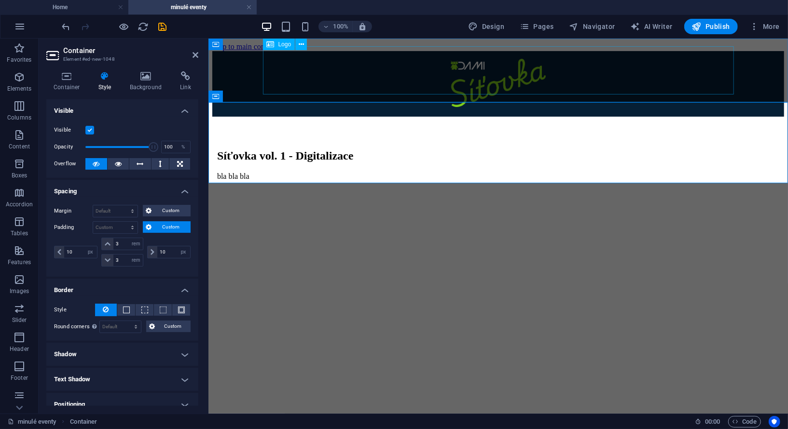
click at [358, 84] on div at bounding box center [498, 83] width 572 height 50
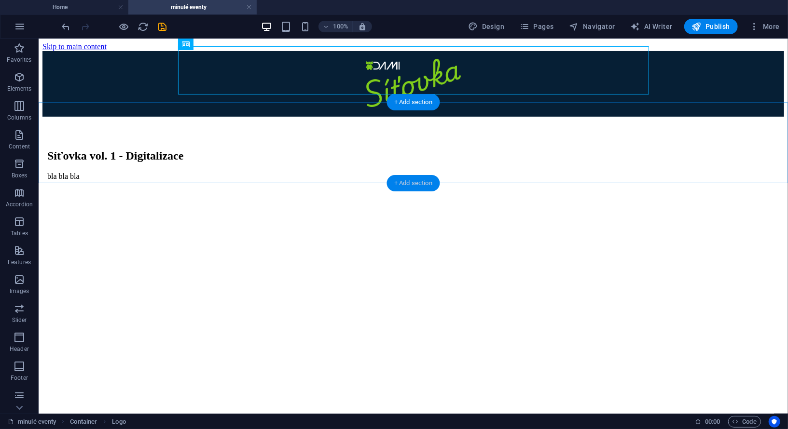
click at [414, 180] on div "+ Add section" at bounding box center [413, 183] width 54 height 16
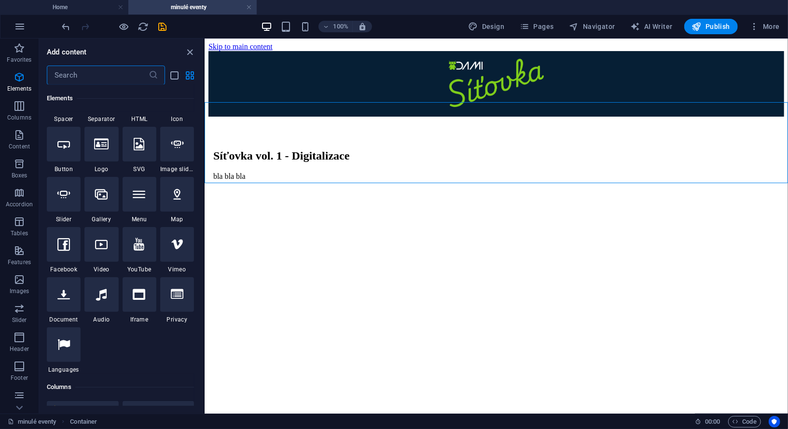
scroll to position [266, 0]
click at [107, 203] on div at bounding box center [101, 196] width 34 height 35
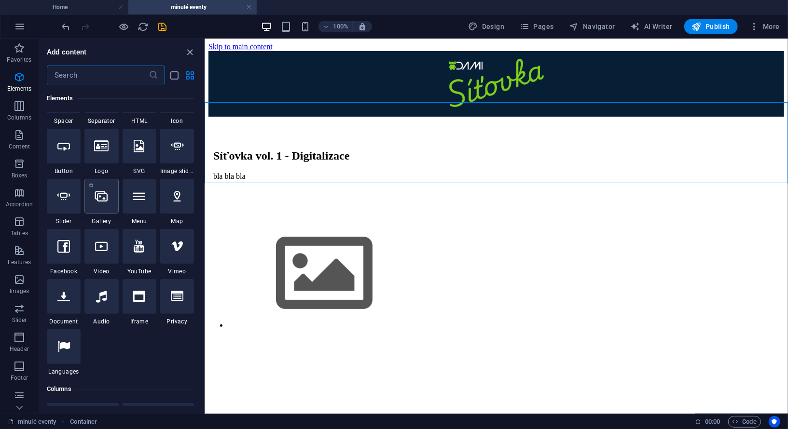
select select "4"
select select "%"
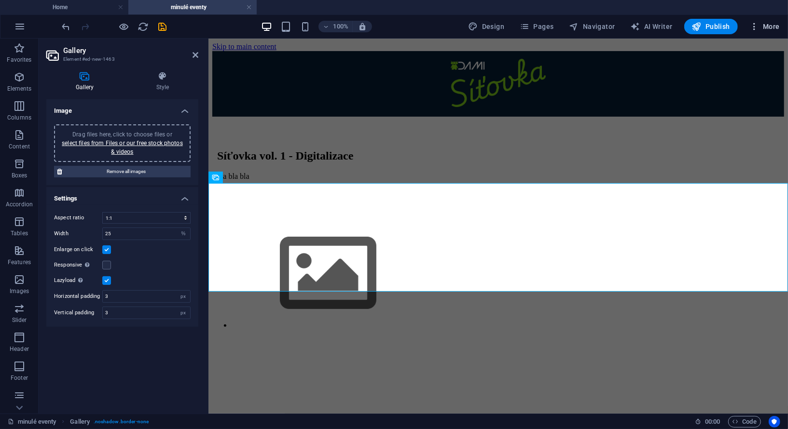
click at [761, 29] on span "More" at bounding box center [764, 27] width 30 height 10
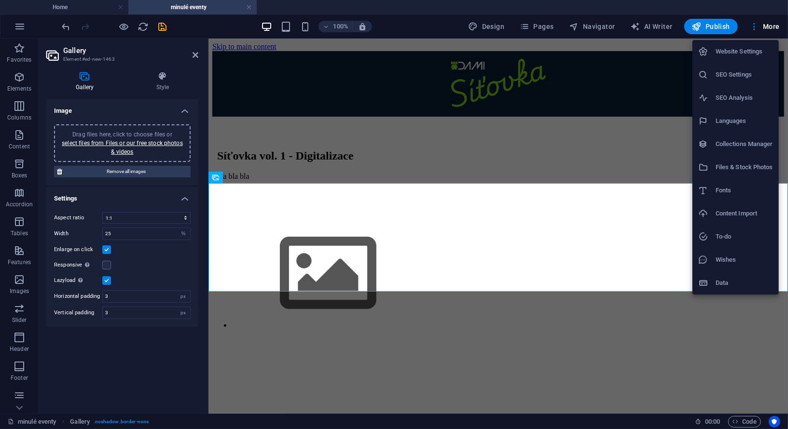
click at [727, 142] on h6 "Collections Manager" at bounding box center [743, 144] width 57 height 12
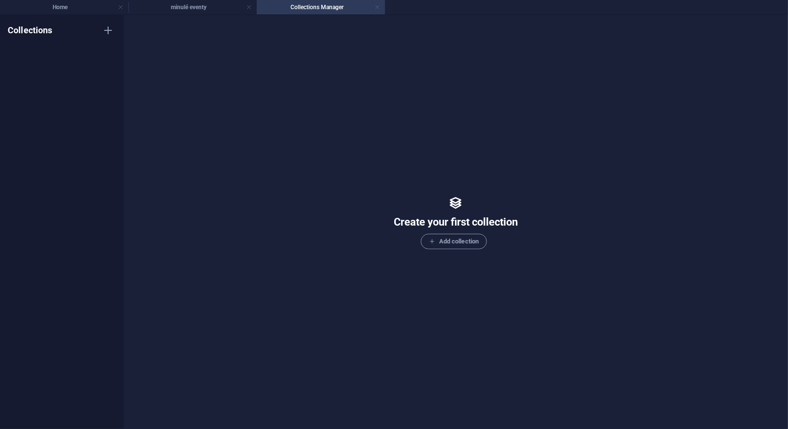
click at [374, 8] on link at bounding box center [377, 7] width 6 height 9
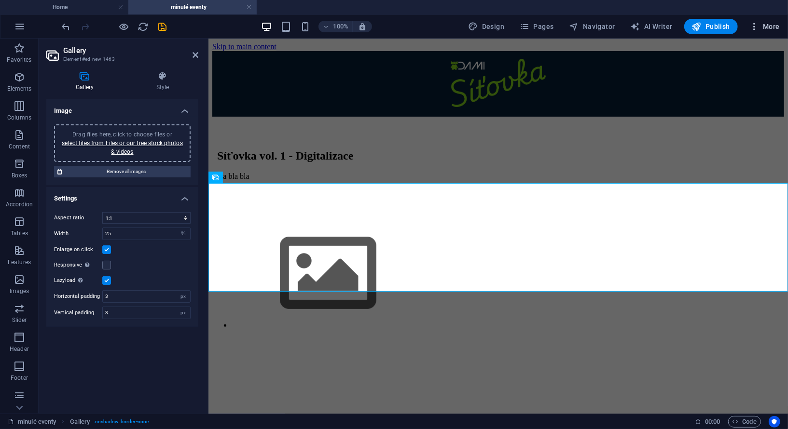
click at [765, 24] on span "More" at bounding box center [764, 27] width 30 height 10
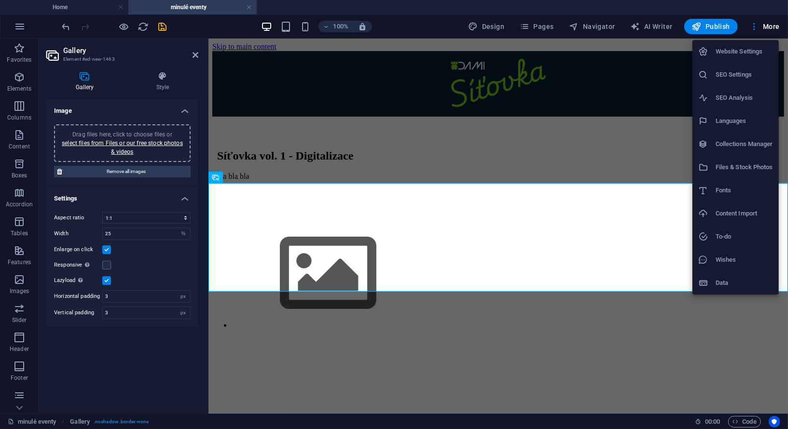
click at [741, 162] on h6 "Files & Stock Photos" at bounding box center [743, 168] width 57 height 12
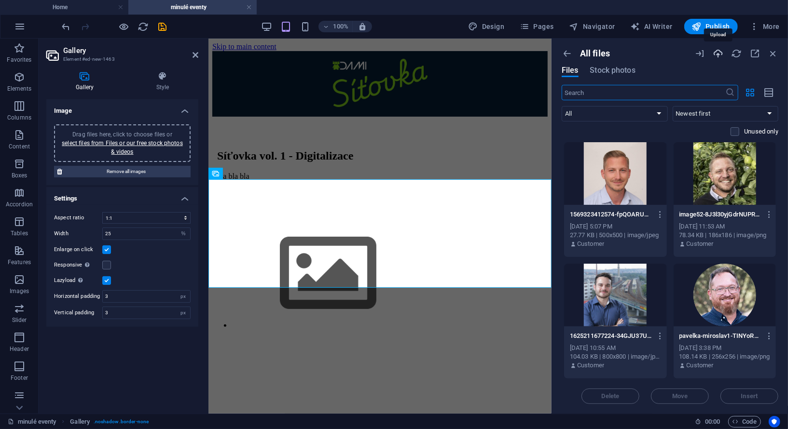
click at [719, 55] on icon "button" at bounding box center [718, 53] width 11 height 11
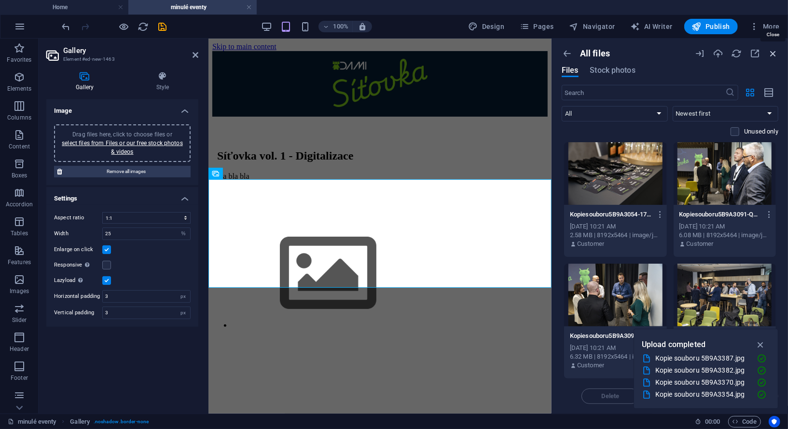
click at [769, 52] on icon "button" at bounding box center [773, 53] width 11 height 11
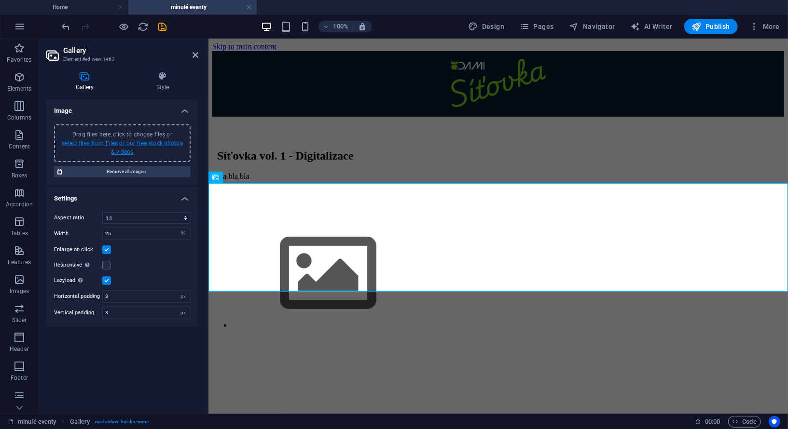
click at [173, 140] on link "select files from Files or our free stock photos & videos" at bounding box center [122, 147] width 121 height 15
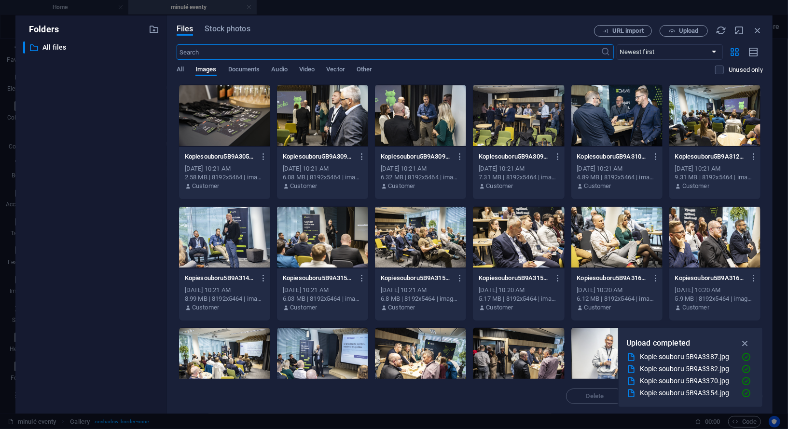
click at [221, 122] on div at bounding box center [224, 115] width 91 height 63
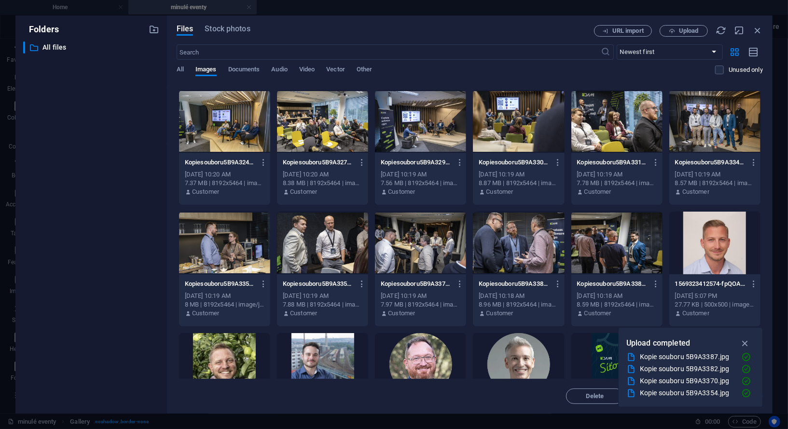
scroll to position [360, 0]
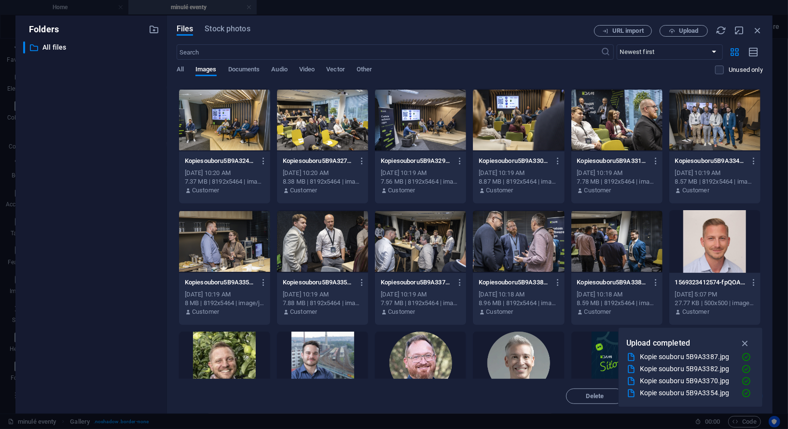
click at [603, 245] on div at bounding box center [616, 241] width 91 height 63
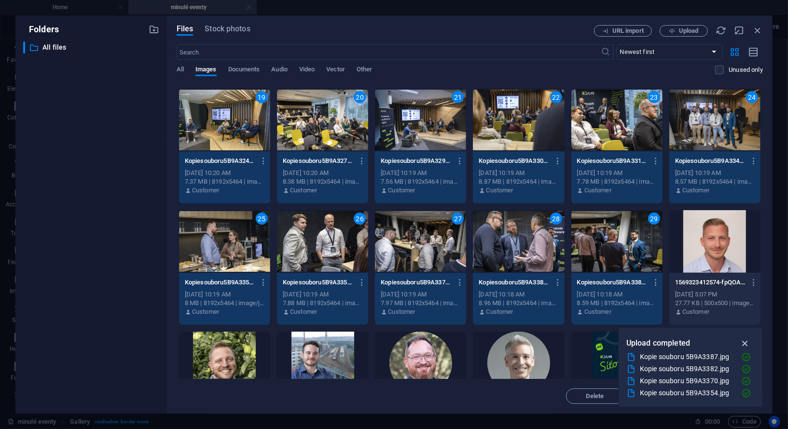
click at [742, 342] on icon "button" at bounding box center [745, 343] width 11 height 11
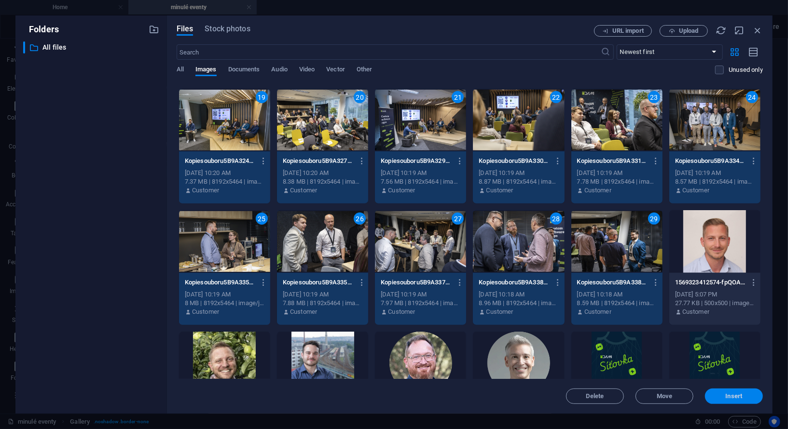
click at [739, 398] on span "Insert" at bounding box center [734, 397] width 17 height 6
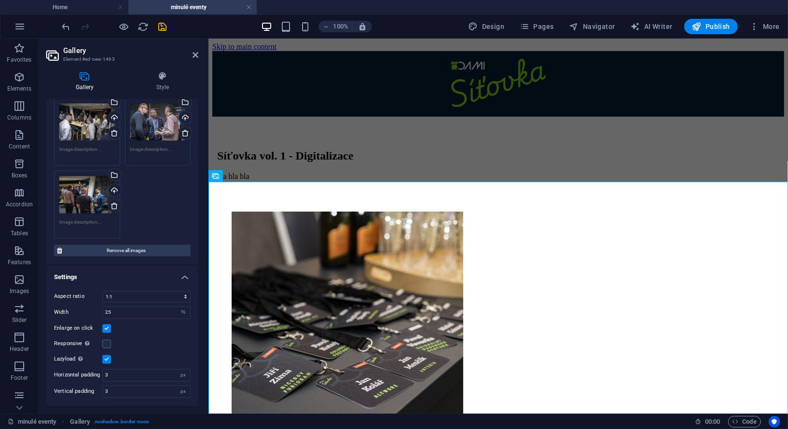
scroll to position [2031, 0]
click at [186, 298] on select "No fixed aspect ratio 16:9 16:10 4:3 1:1 1:2 2:1" at bounding box center [146, 297] width 88 height 12
click at [102, 293] on select "No fixed aspect ratio 16:9 16:10 4:3 1:1 1:2 2:1" at bounding box center [146, 297] width 88 height 12
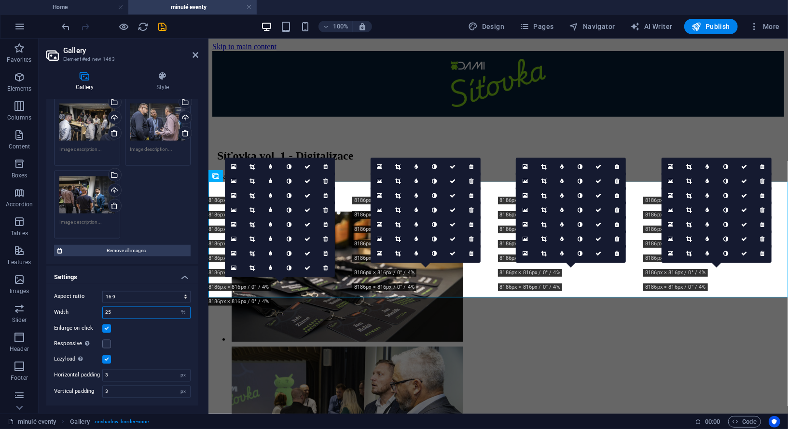
click at [146, 314] on input "25" at bounding box center [146, 313] width 87 height 12
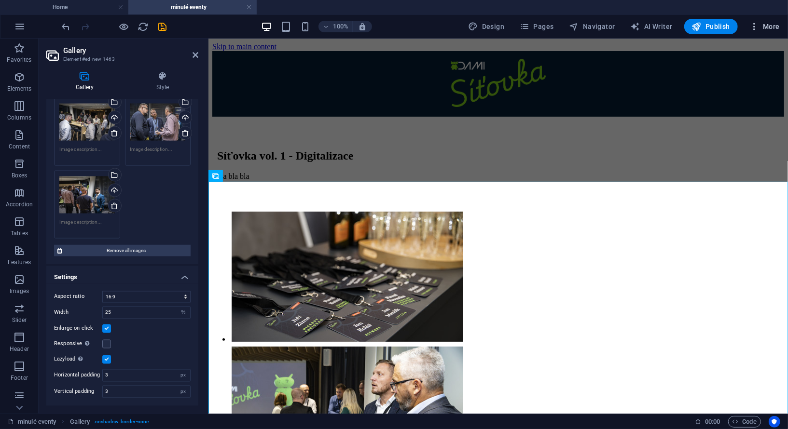
click at [764, 27] on span "More" at bounding box center [764, 27] width 30 height 10
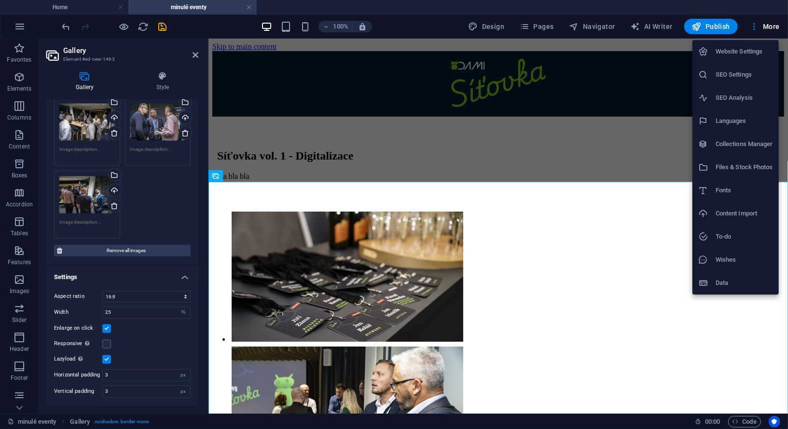
click at [729, 168] on h6 "Files & Stock Photos" at bounding box center [743, 168] width 57 height 12
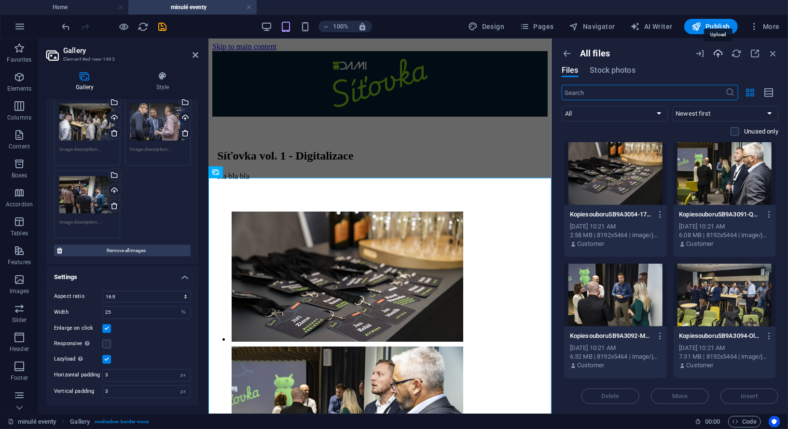
click at [716, 50] on icon "button" at bounding box center [718, 53] width 11 height 11
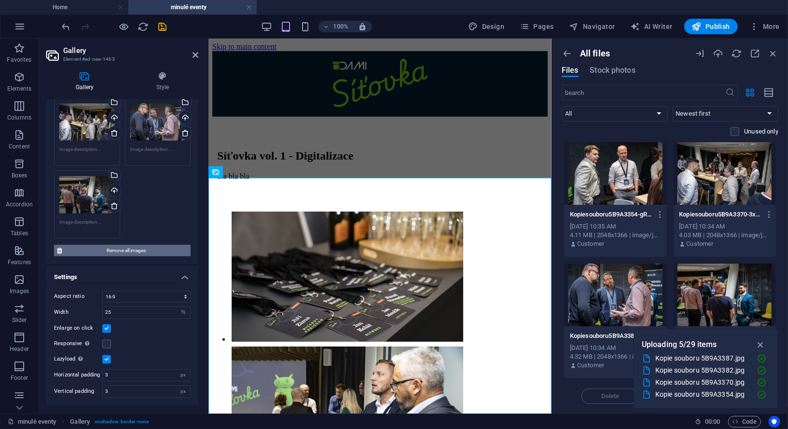
click at [143, 251] on span "Remove all images" at bounding box center [126, 251] width 123 height 12
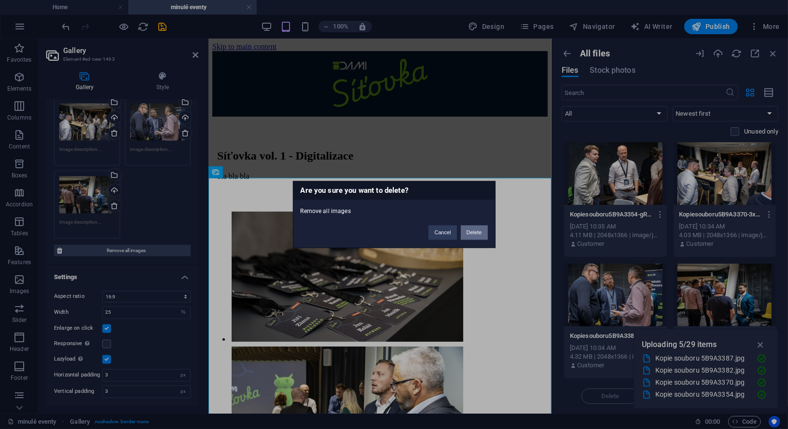
click at [475, 234] on button "Delete" at bounding box center [474, 233] width 27 height 14
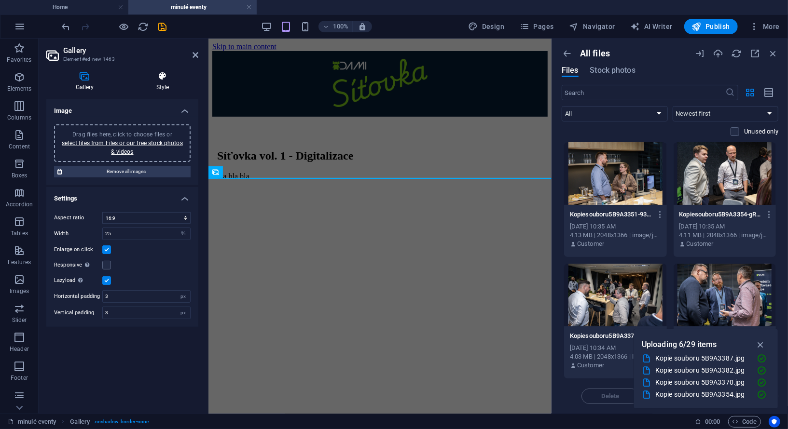
click at [161, 80] on icon at bounding box center [162, 76] width 71 height 10
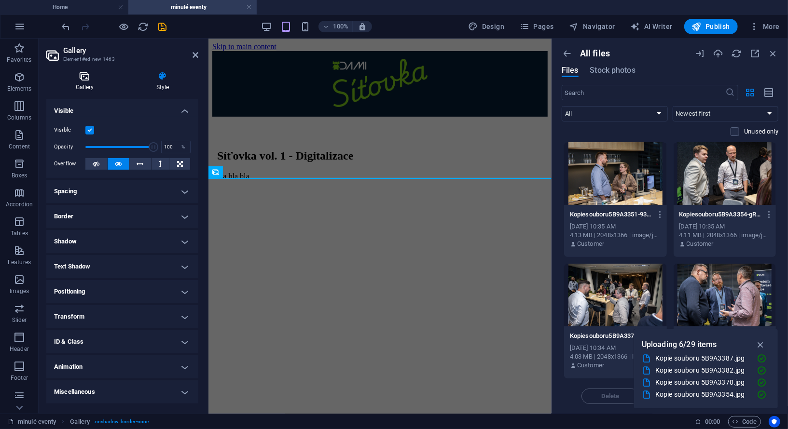
click at [88, 77] on icon at bounding box center [84, 76] width 77 height 10
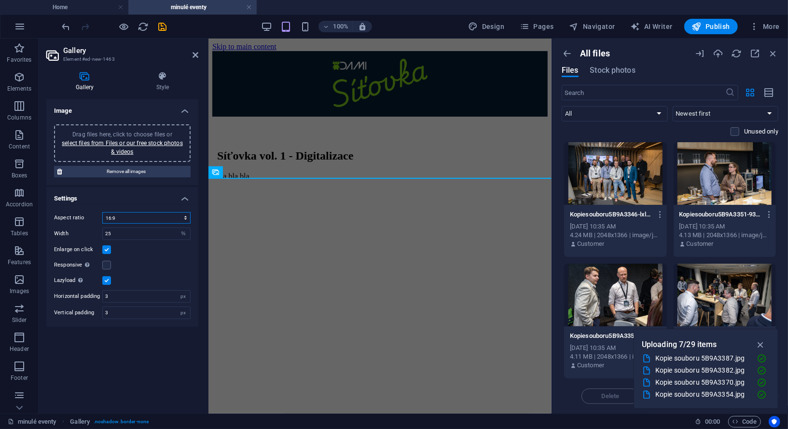
click at [145, 216] on select "No fixed aspect ratio 16:9 16:10 4:3 1:1 1:2 2:1" at bounding box center [146, 218] width 88 height 12
select select "2"
click at [102, 212] on select "No fixed aspect ratio 16:9 16:10 4:3 1:1 1:2 2:1" at bounding box center [146, 218] width 88 height 12
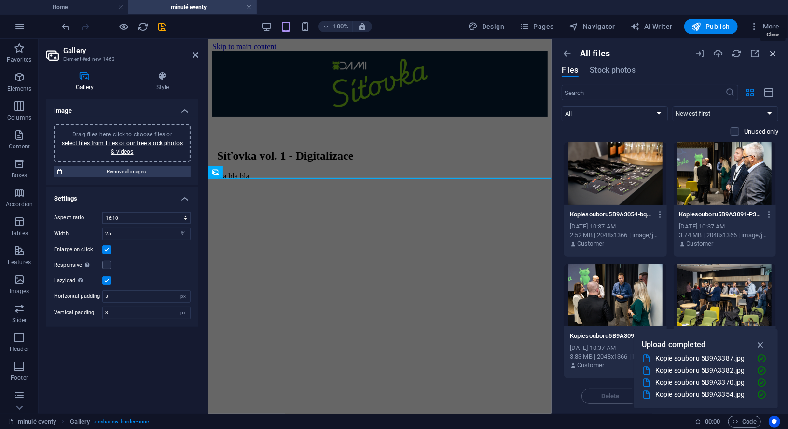
click at [773, 56] on icon "button" at bounding box center [773, 53] width 11 height 11
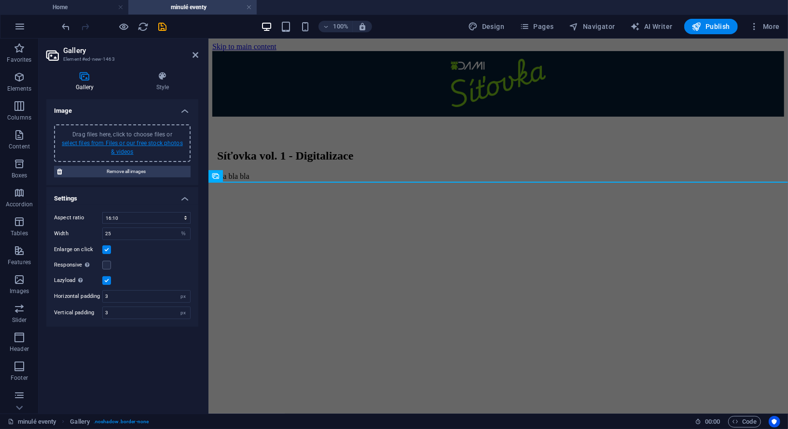
click at [156, 143] on link "select files from Files or our free stock photos & videos" at bounding box center [122, 147] width 121 height 15
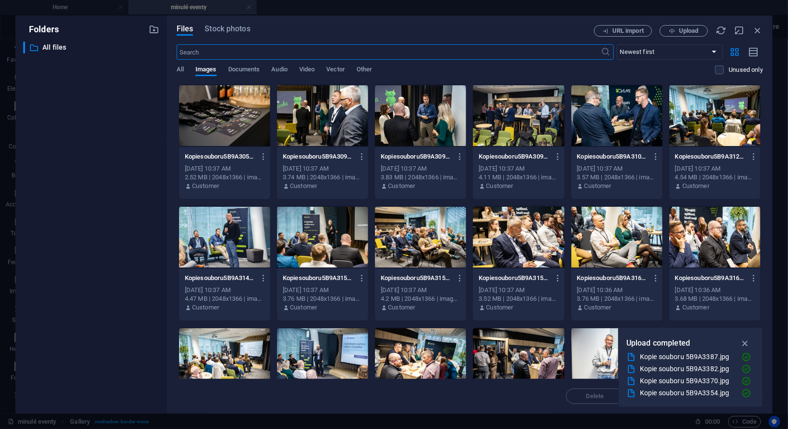
click at [220, 125] on div at bounding box center [224, 115] width 91 height 63
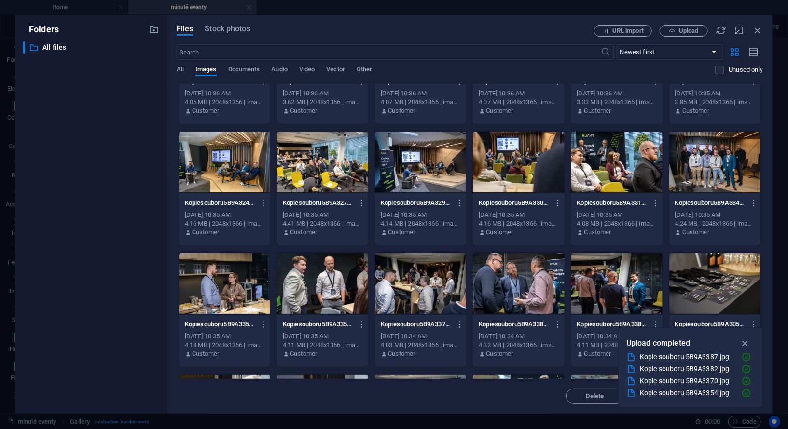
scroll to position [324, 0]
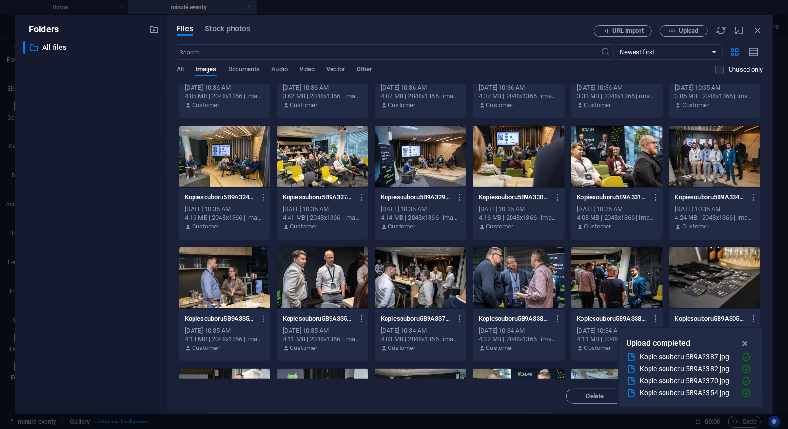
click at [600, 265] on div at bounding box center [616, 278] width 91 height 63
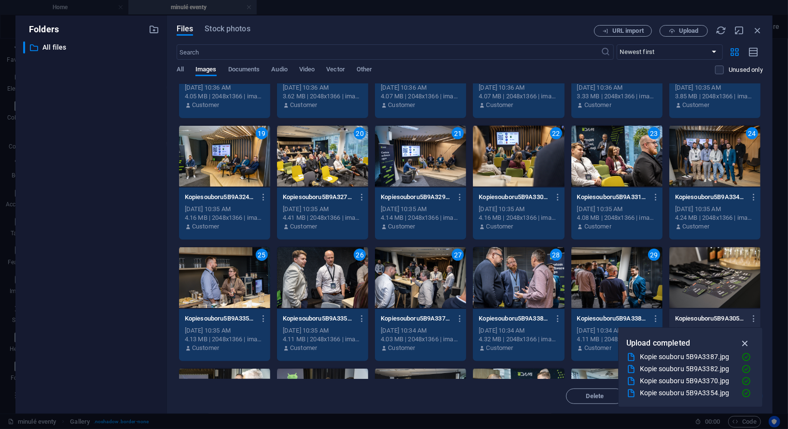
click at [746, 346] on icon "button" at bounding box center [745, 343] width 11 height 11
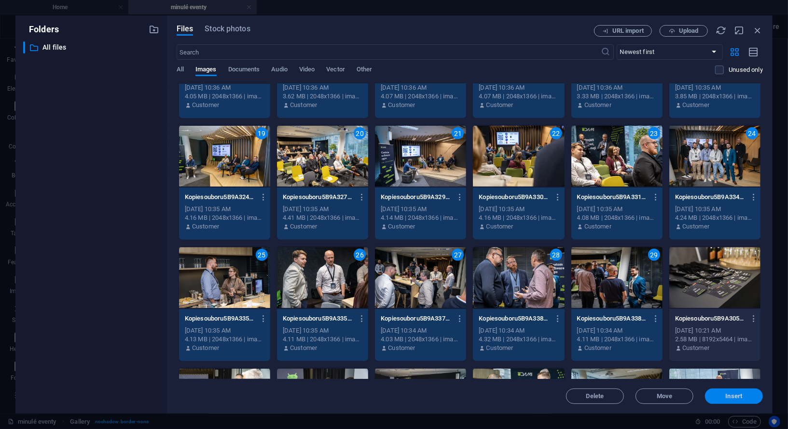
click at [736, 398] on span "Insert" at bounding box center [734, 397] width 17 height 6
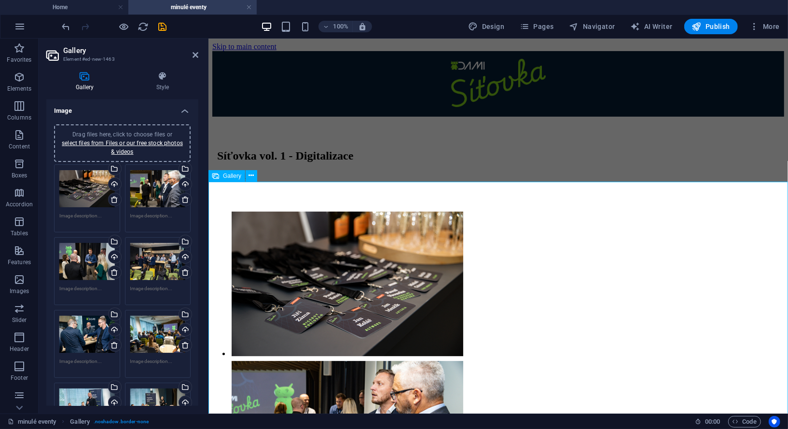
click at [217, 177] on icon at bounding box center [215, 176] width 7 height 12
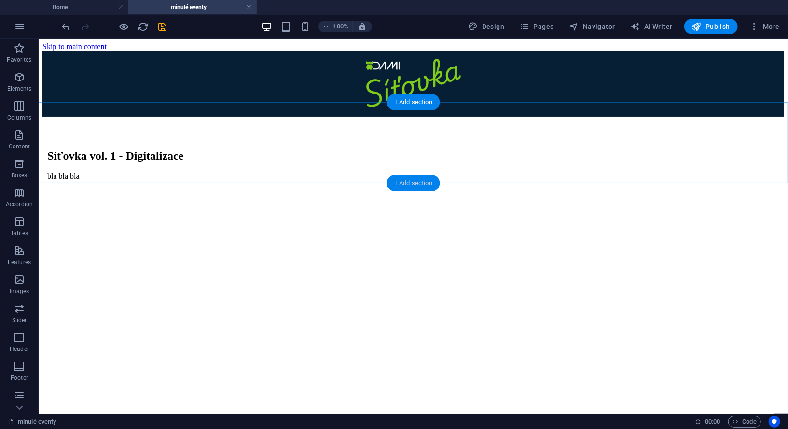
click at [392, 184] on div "+ Add section" at bounding box center [413, 183] width 54 height 16
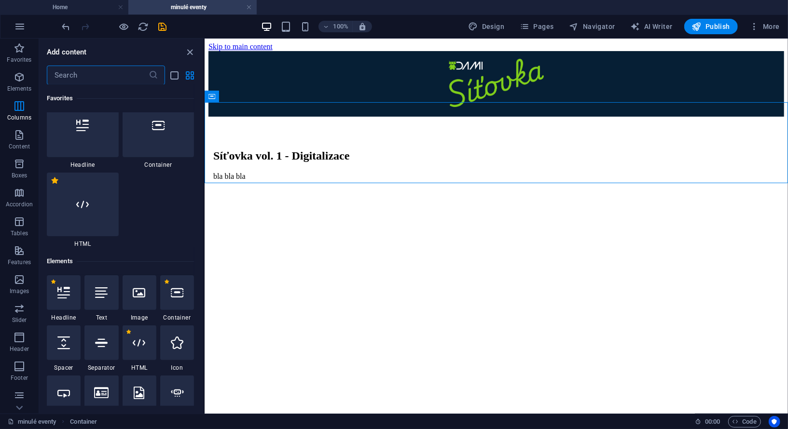
scroll to position [0, 0]
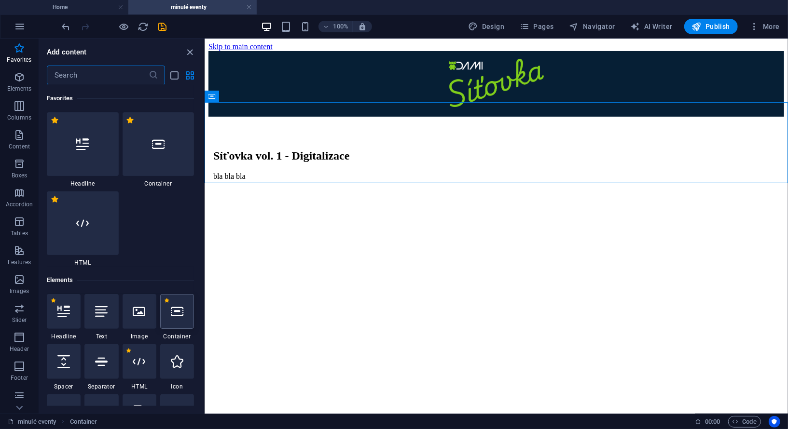
click at [180, 316] on icon at bounding box center [177, 311] width 13 height 13
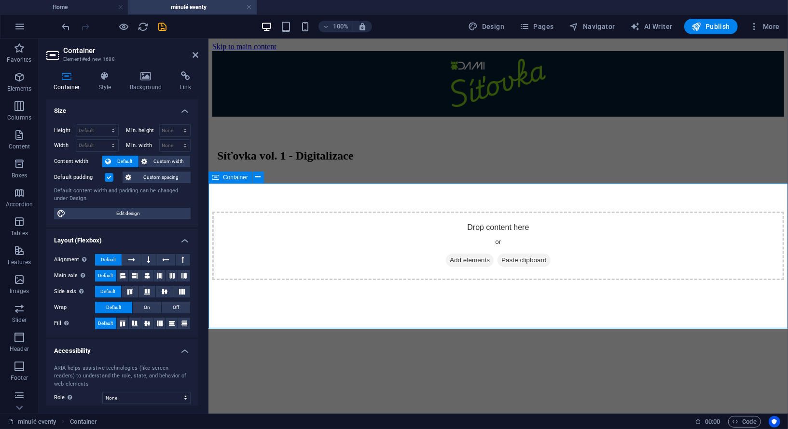
click at [463, 267] on span "Add elements" at bounding box center [469, 260] width 48 height 14
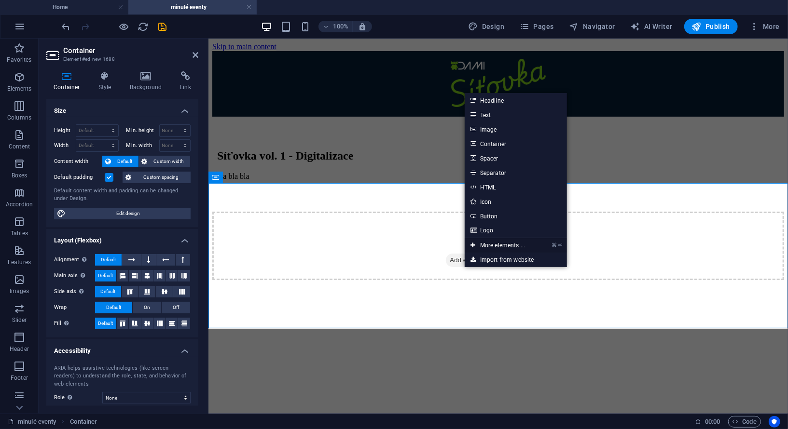
click at [518, 243] on link "⌘ ⏎ More elements ..." at bounding box center [498, 245] width 66 height 14
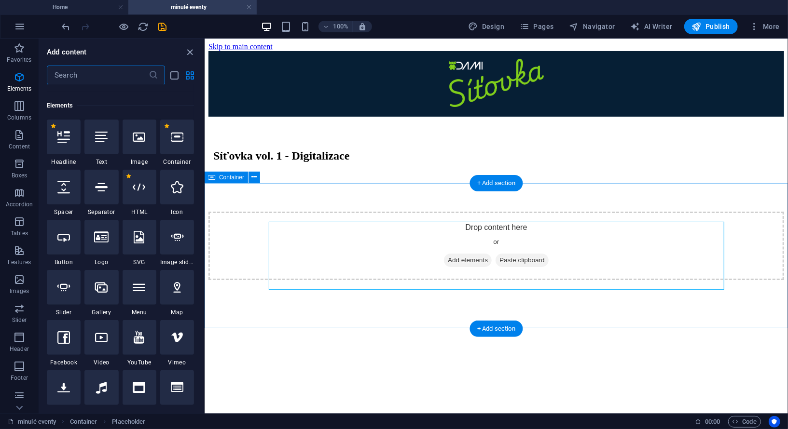
scroll to position [182, 0]
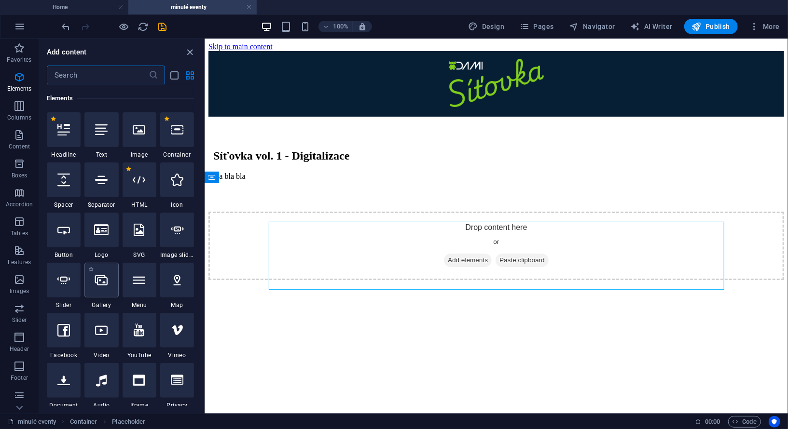
click at [102, 288] on div at bounding box center [101, 280] width 34 height 35
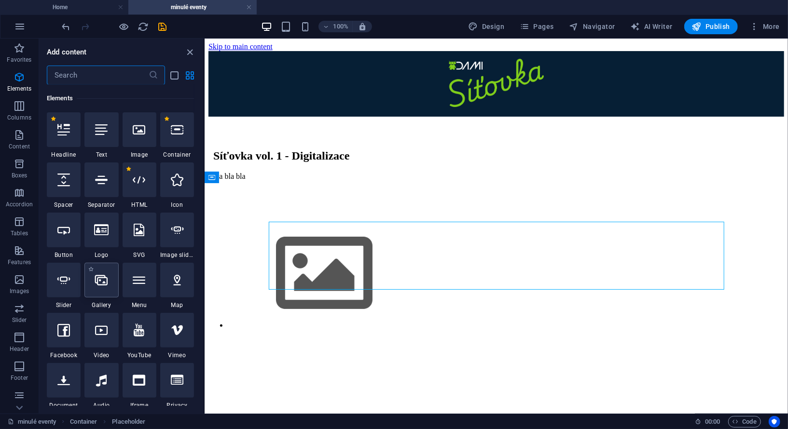
select select "4"
select select "%"
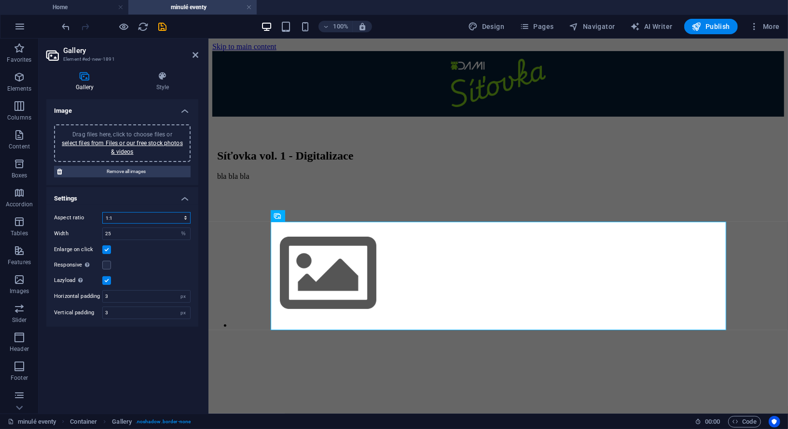
click at [122, 219] on select "No fixed aspect ratio 16:9 16:10 4:3 1:1 1:2 2:1" at bounding box center [146, 218] width 88 height 12
select select "2"
click at [102, 212] on select "No fixed aspect ratio 16:9 16:10 4:3 1:1 1:2 2:1" at bounding box center [146, 218] width 88 height 12
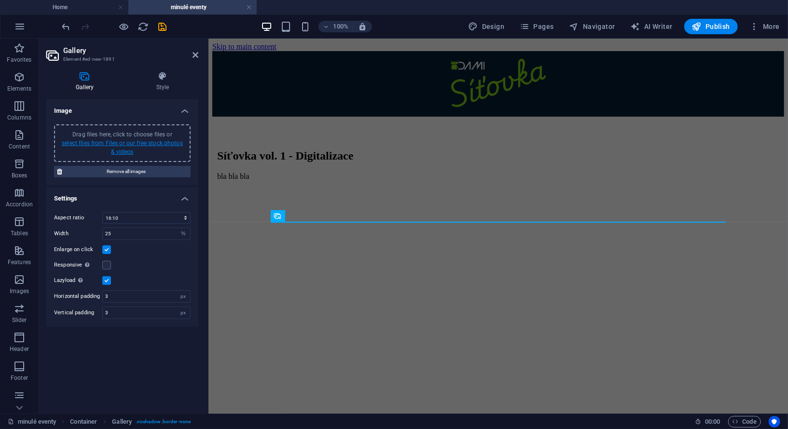
click at [127, 140] on link "select files from Files or our free stock photos & videos" at bounding box center [122, 147] width 121 height 15
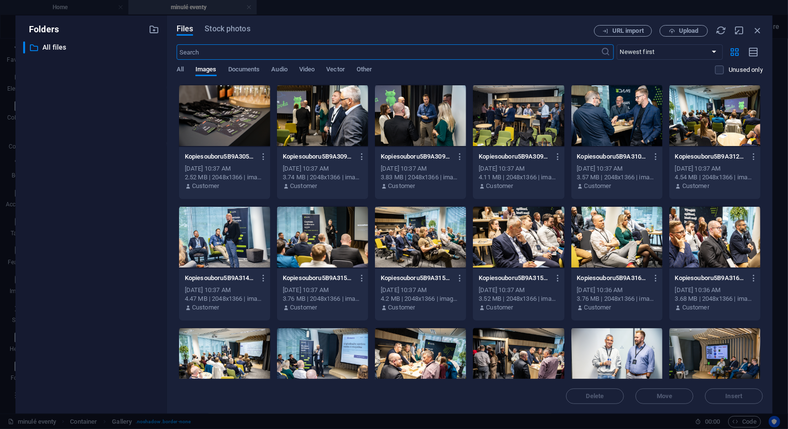
click at [233, 119] on div at bounding box center [224, 115] width 91 height 63
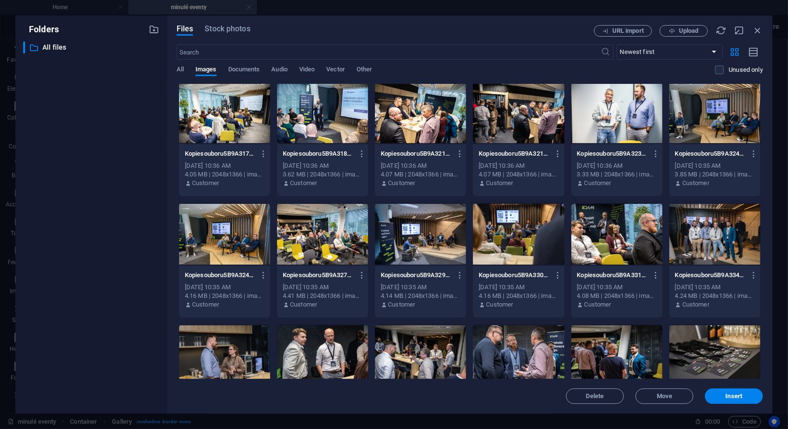
scroll to position [249, 0]
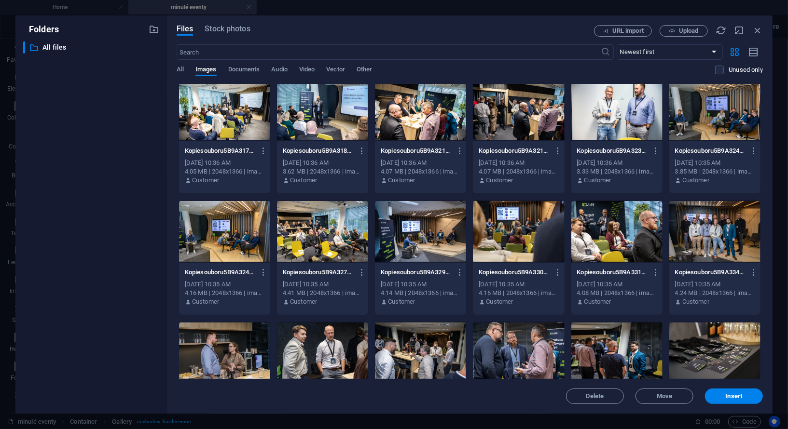
click at [625, 346] on div at bounding box center [616, 353] width 91 height 63
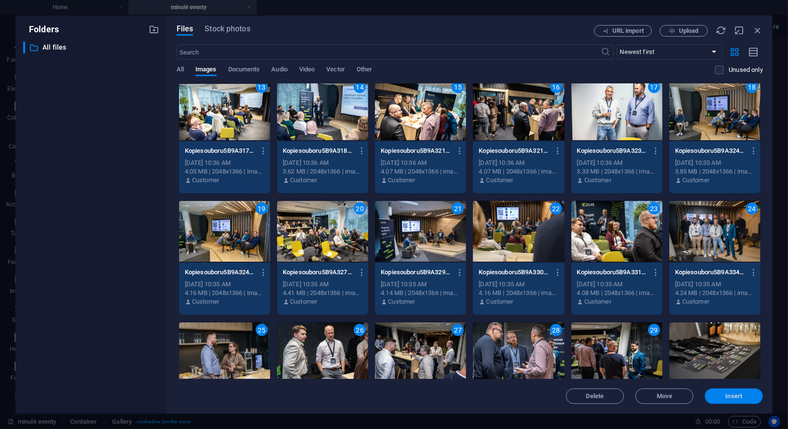
click at [743, 394] on span "Insert" at bounding box center [734, 397] width 50 height 6
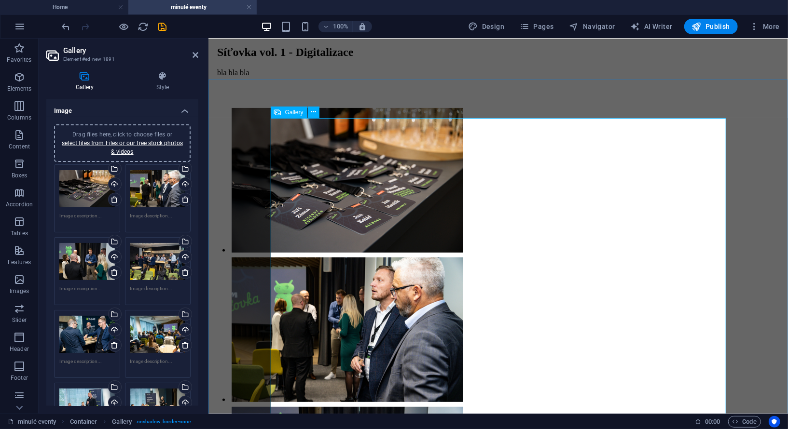
scroll to position [0, 0]
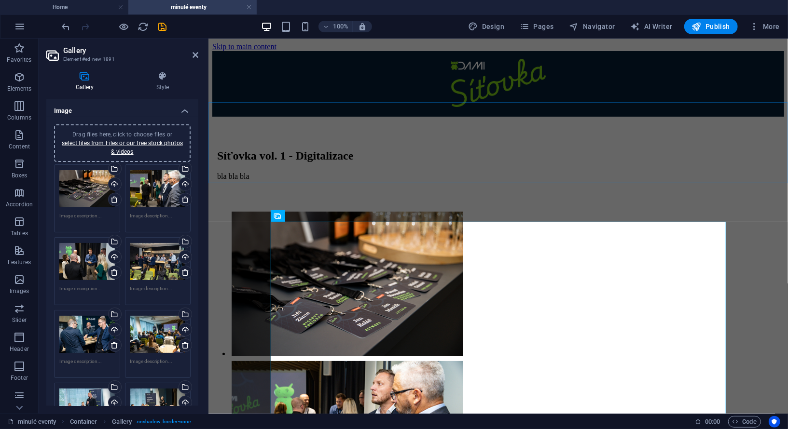
click at [545, 162] on div "Síťovka vol. 1 - Digitalizace bla bla bla" at bounding box center [498, 163] width 572 height 95
